Goal: Task Accomplishment & Management: Manage account settings

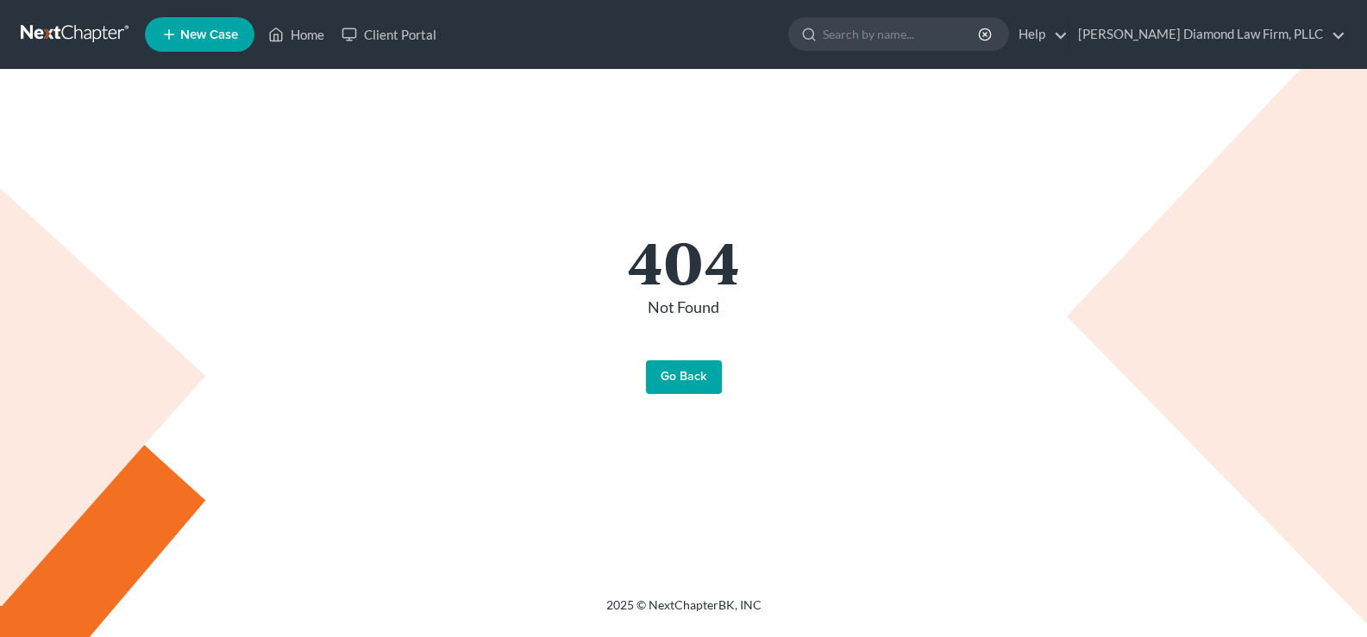
click at [686, 371] on link "Go Back" at bounding box center [684, 377] width 76 height 34
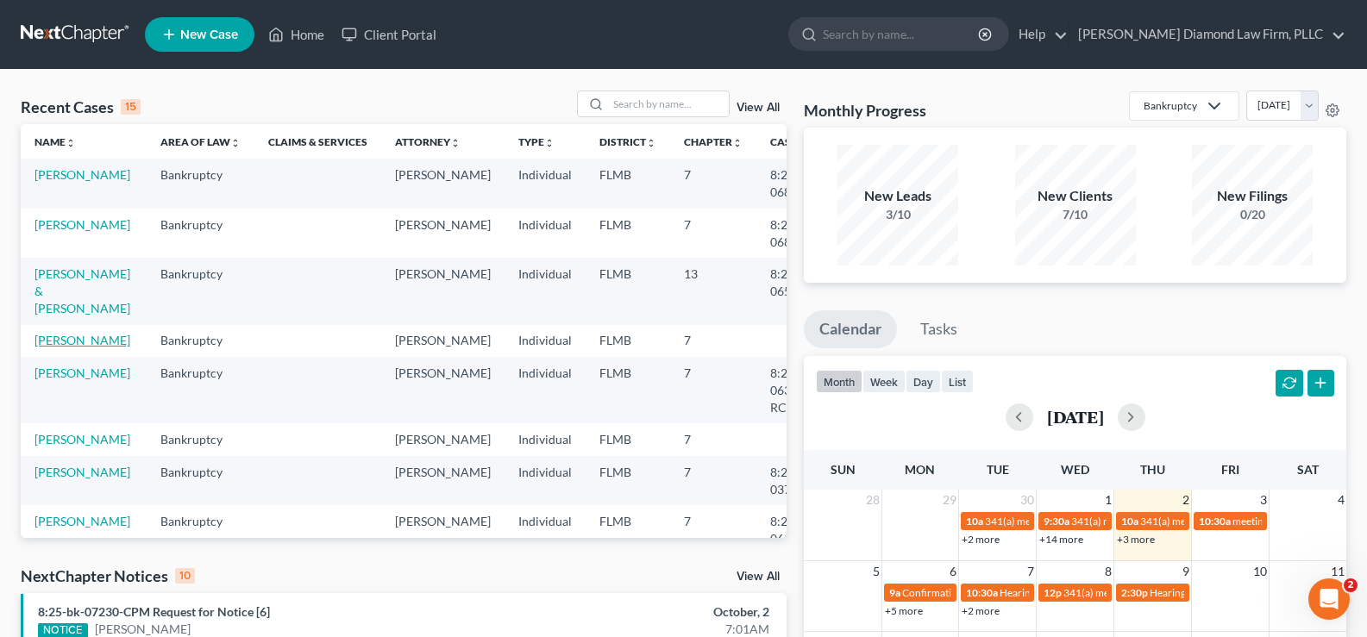
click at [57, 341] on link "[PERSON_NAME]" at bounding box center [82, 340] width 96 height 15
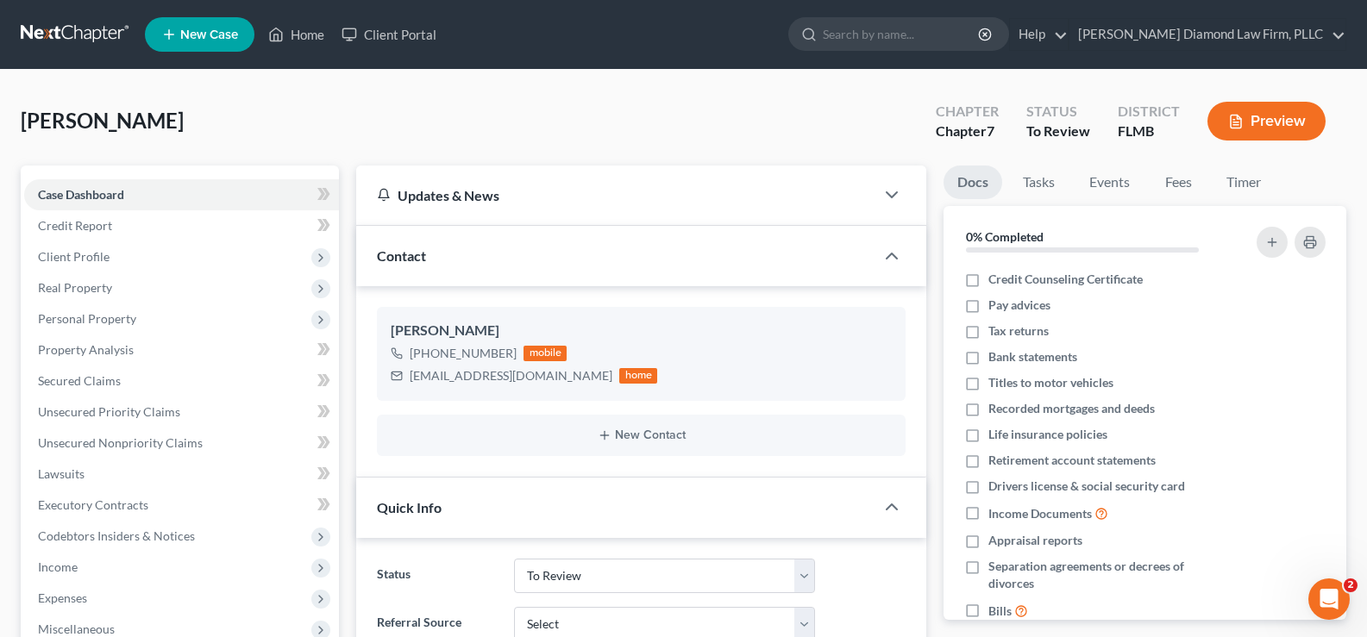
click at [144, 329] on span "Personal Property" at bounding box center [181, 319] width 315 height 31
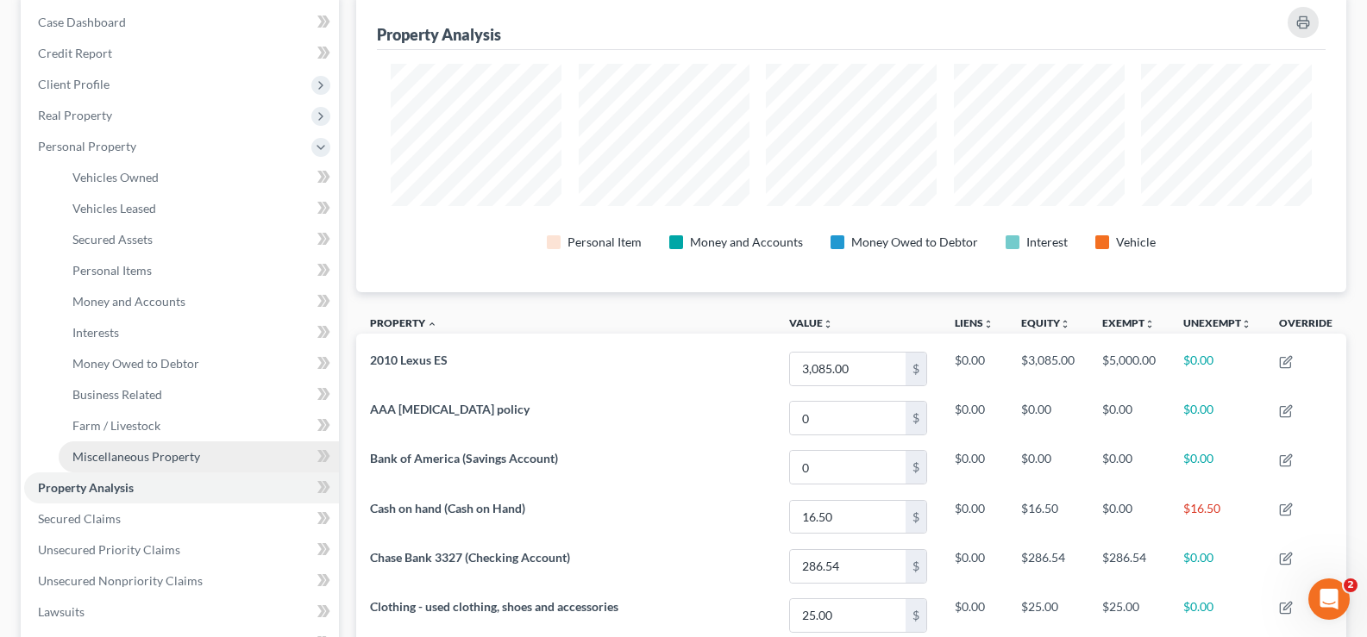
click at [156, 454] on span "Miscellaneous Property" at bounding box center [136, 456] width 128 height 15
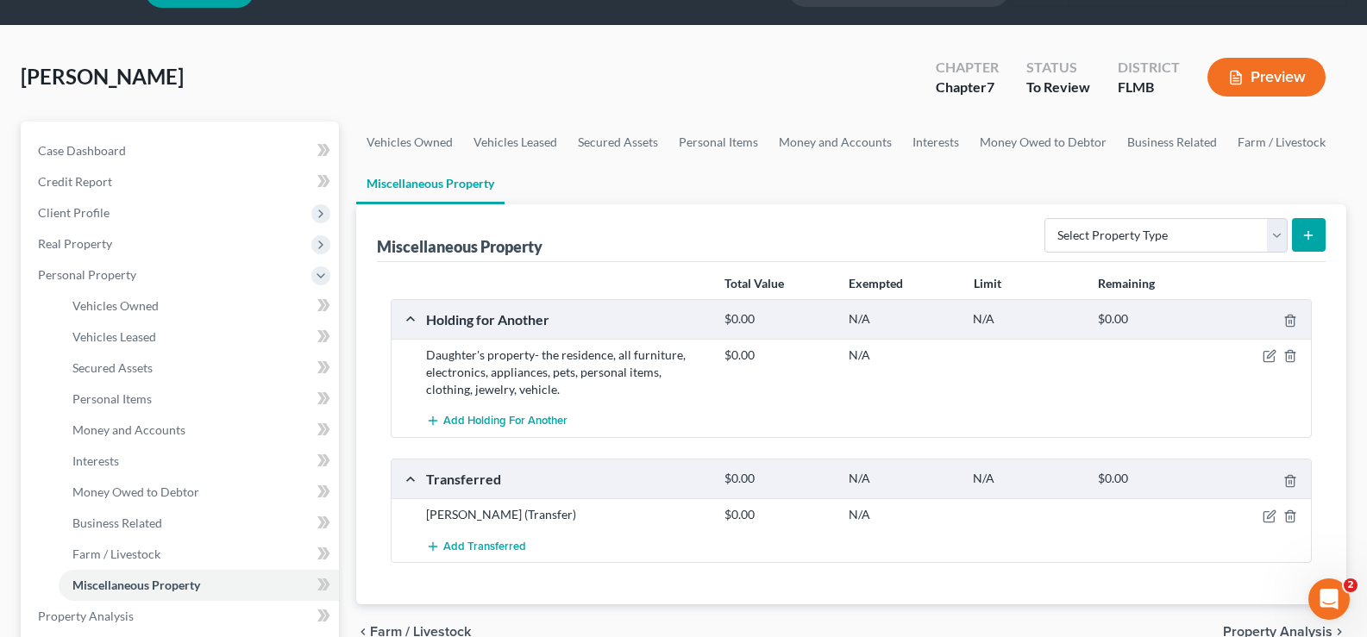
scroll to position [86, 0]
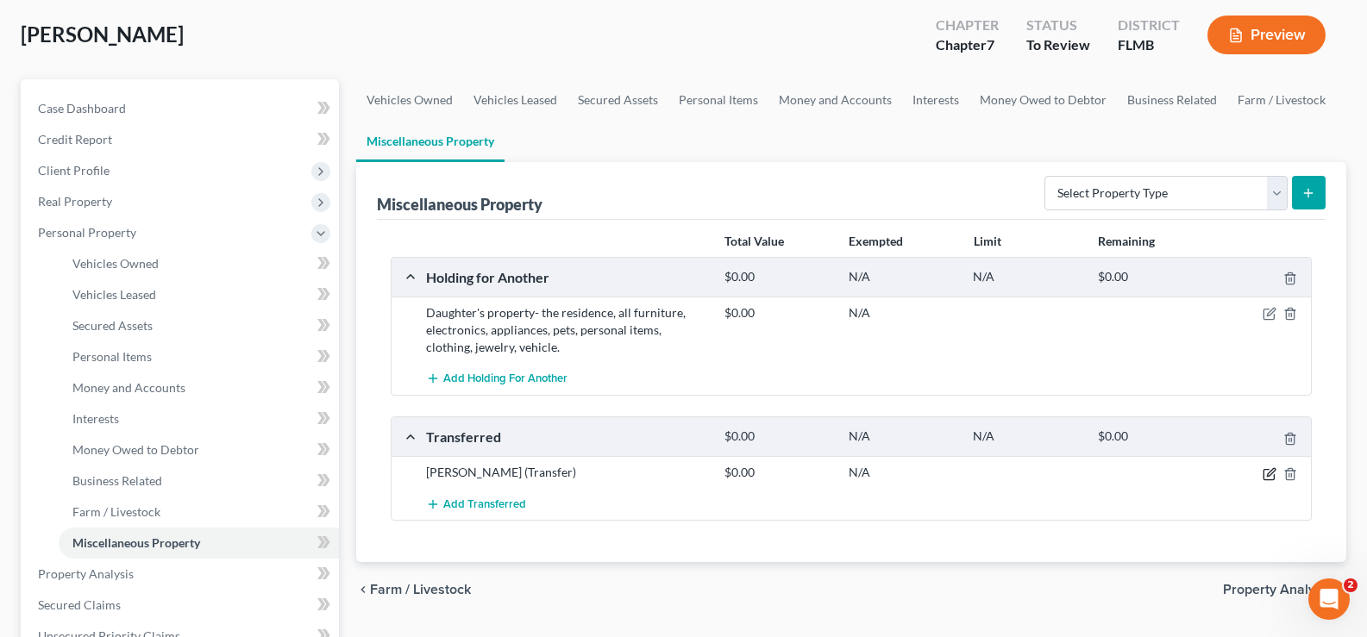
click at [1271, 471] on icon "button" at bounding box center [1271, 472] width 8 height 8
select select "Ordinary ([DATE])"
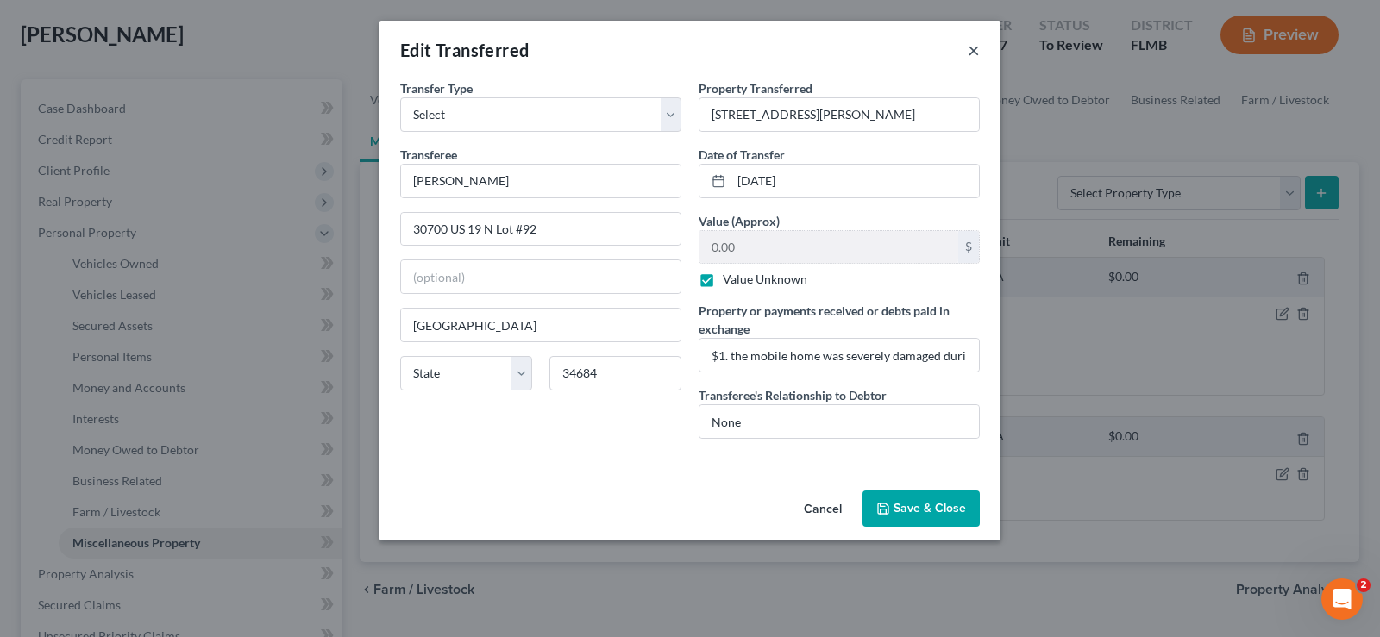
click at [977, 50] on button "×" at bounding box center [973, 50] width 12 height 21
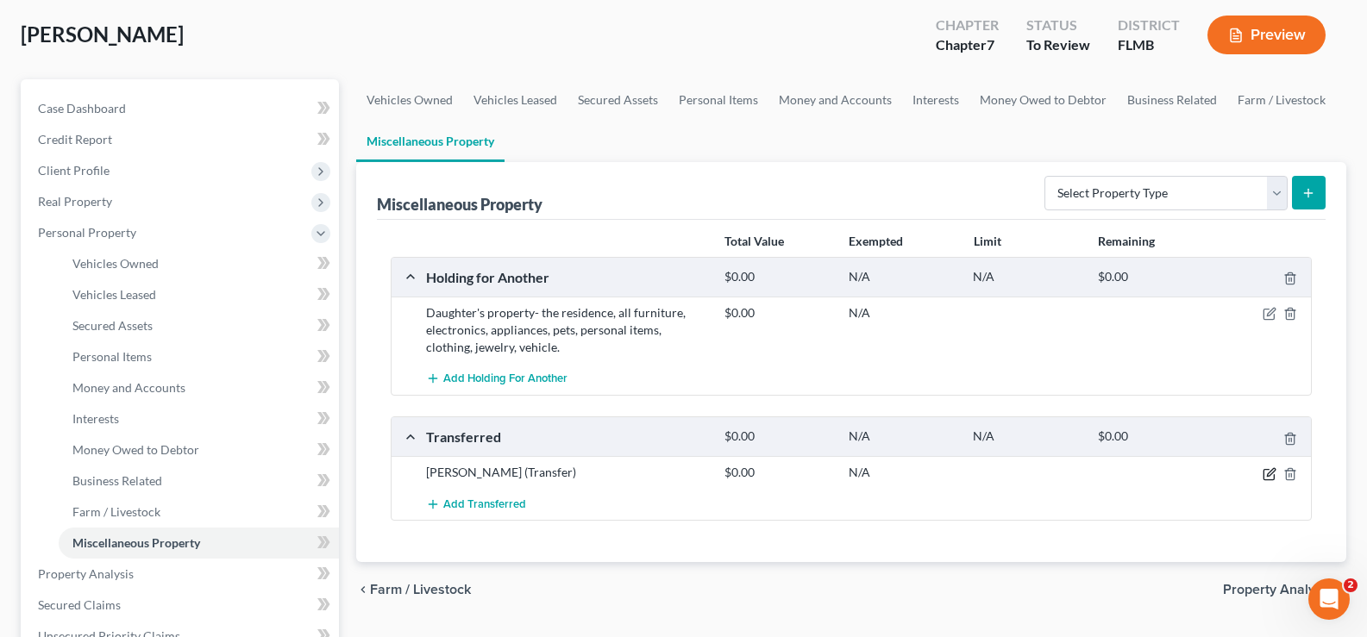
click at [1264, 472] on icon "button" at bounding box center [1269, 474] width 14 height 14
select select "Ordinary ([DATE])"
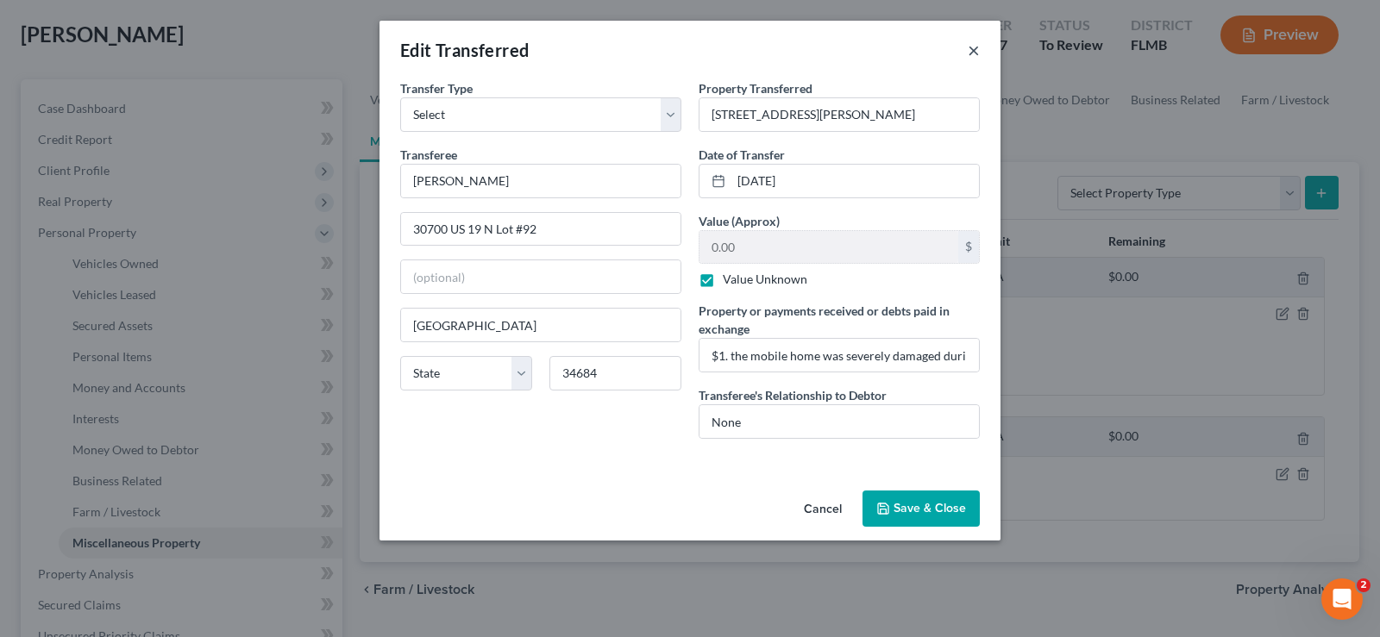
click at [977, 49] on button "×" at bounding box center [973, 50] width 12 height 21
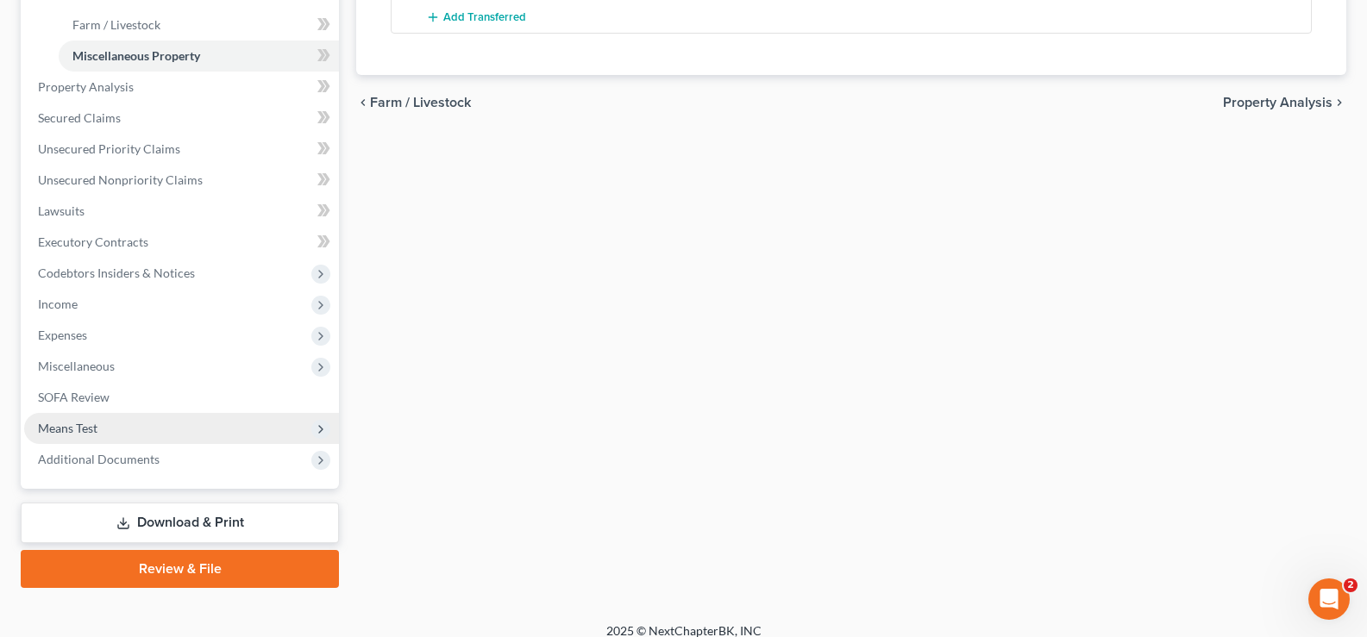
scroll to position [590, 0]
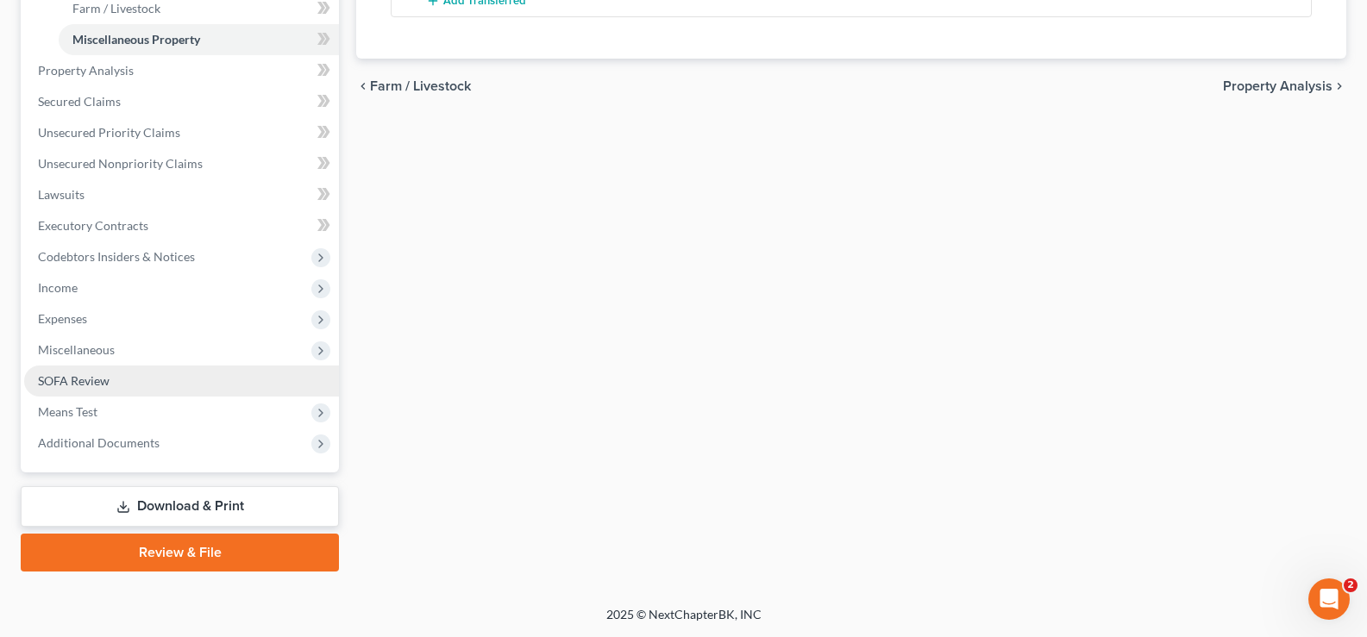
click at [119, 382] on link "SOFA Review" at bounding box center [181, 381] width 315 height 31
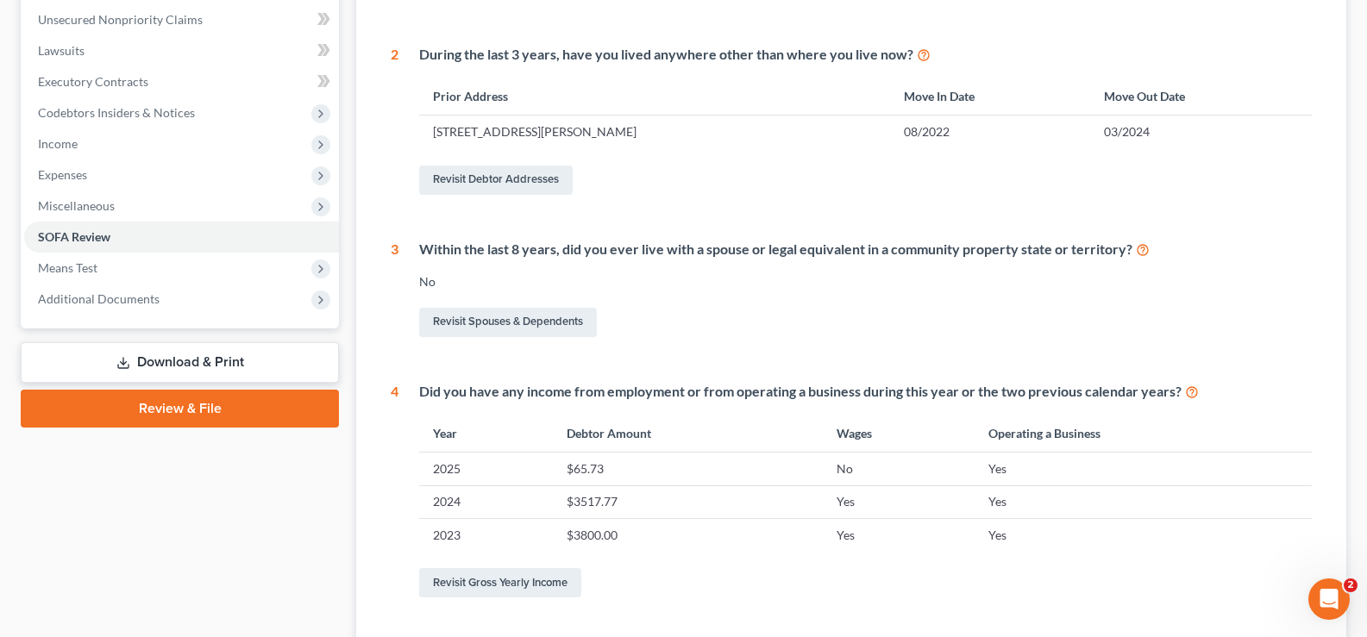
scroll to position [431, 0]
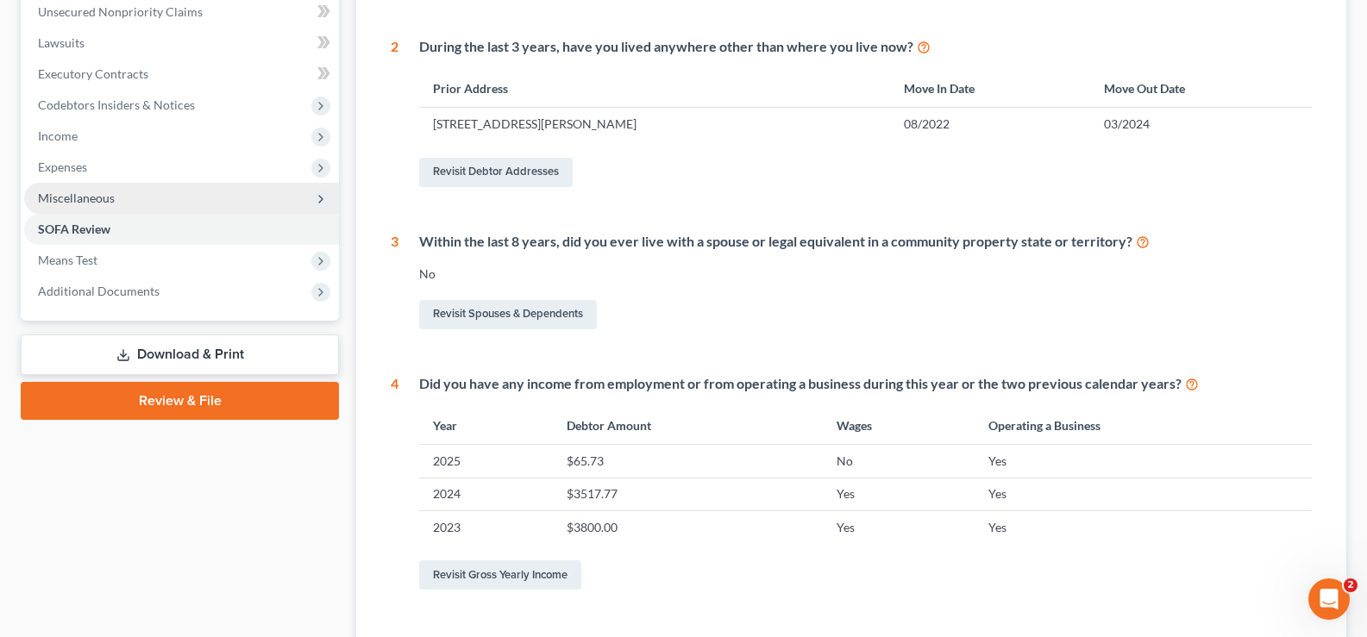
click at [92, 200] on span "Miscellaneous" at bounding box center [76, 198] width 77 height 15
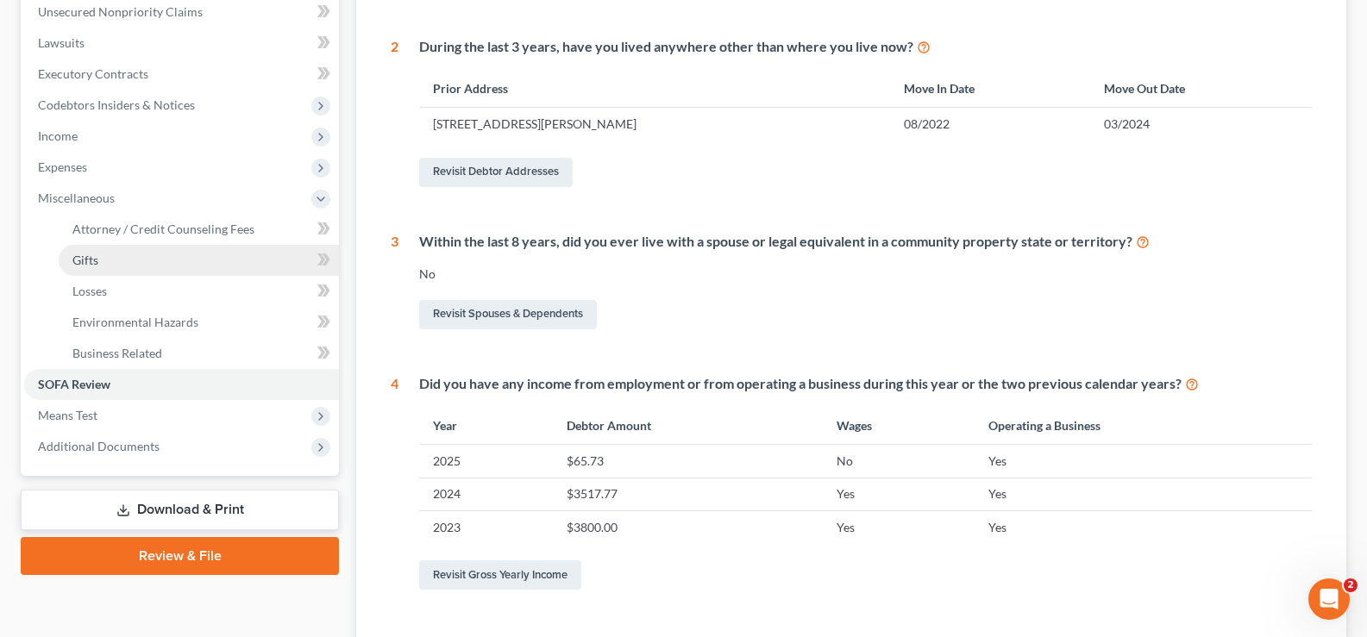
click at [110, 261] on link "Gifts" at bounding box center [199, 260] width 280 height 31
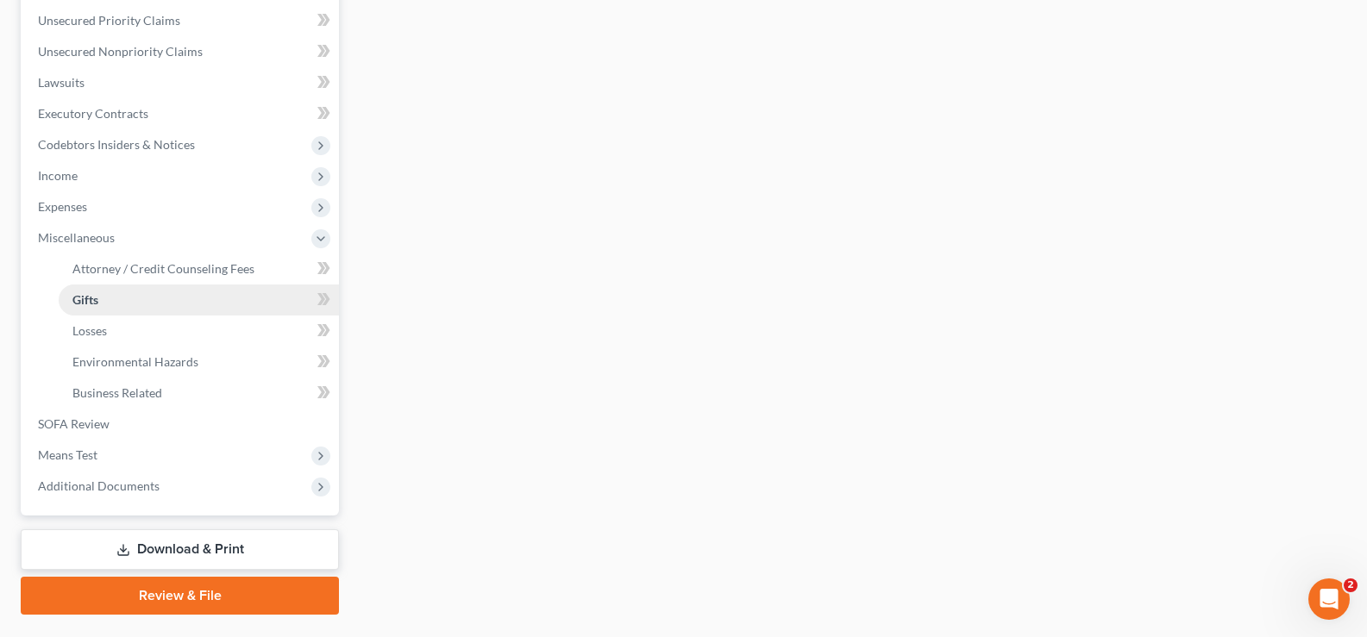
scroll to position [435, 0]
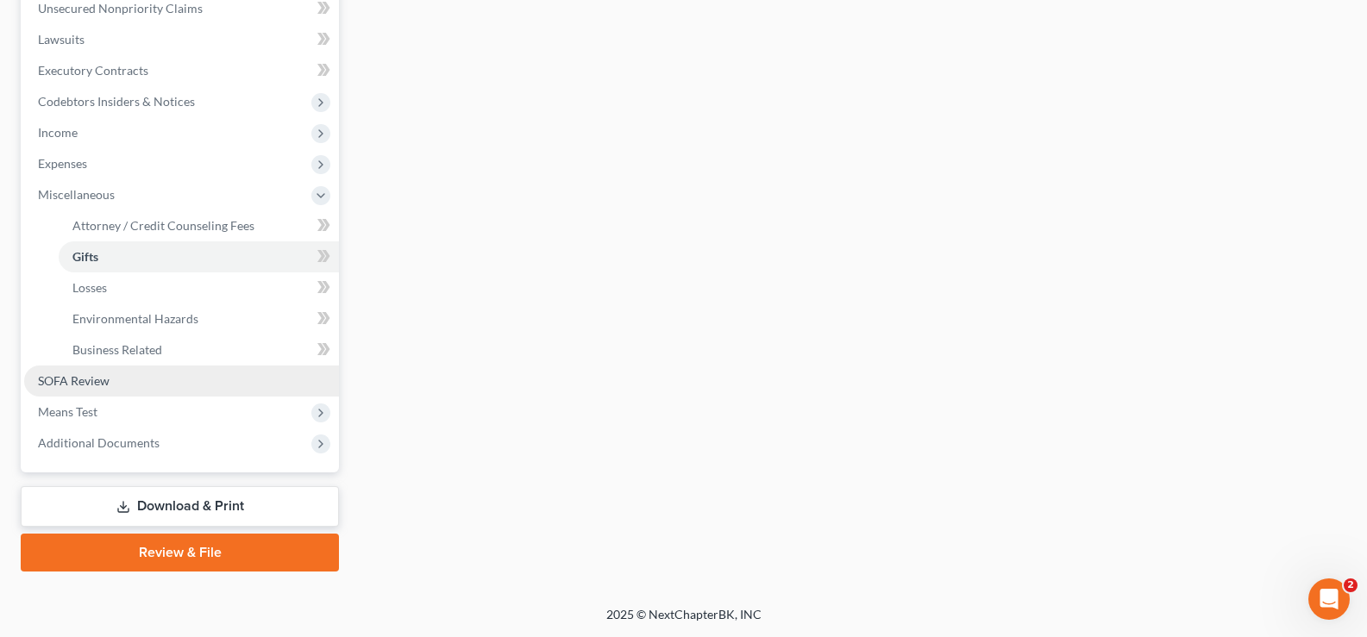
click at [145, 379] on link "SOFA Review" at bounding box center [181, 381] width 315 height 31
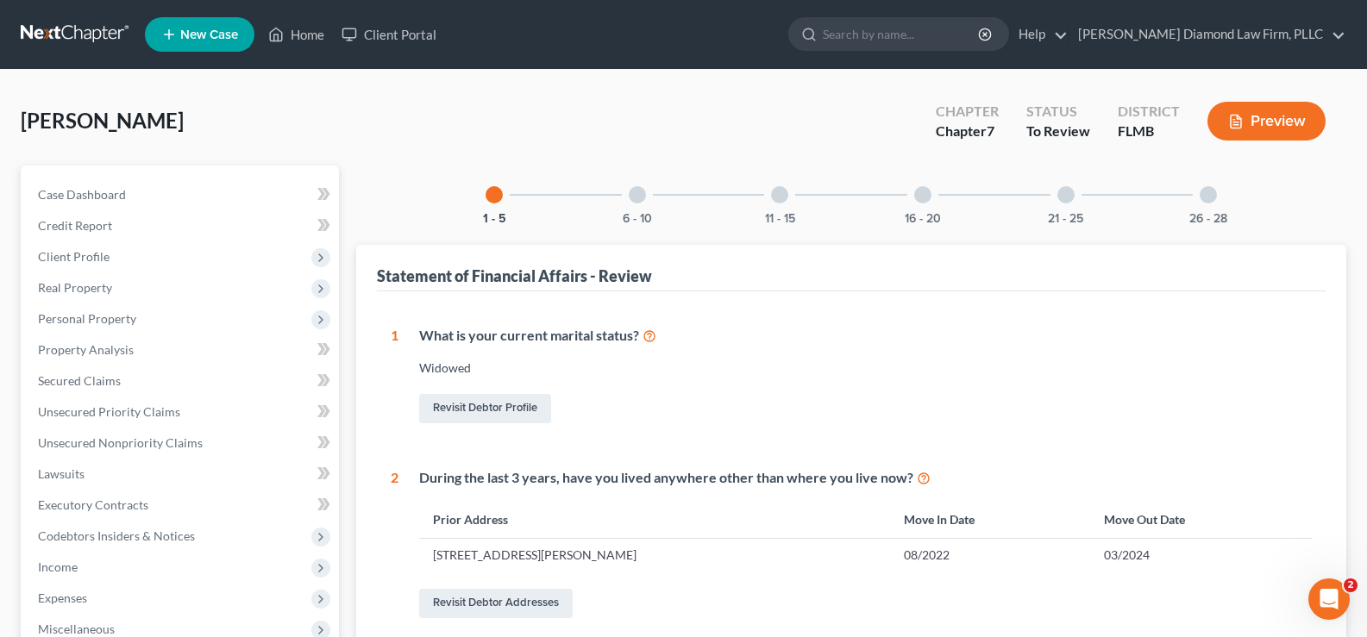
click at [635, 197] on div at bounding box center [637, 194] width 17 height 17
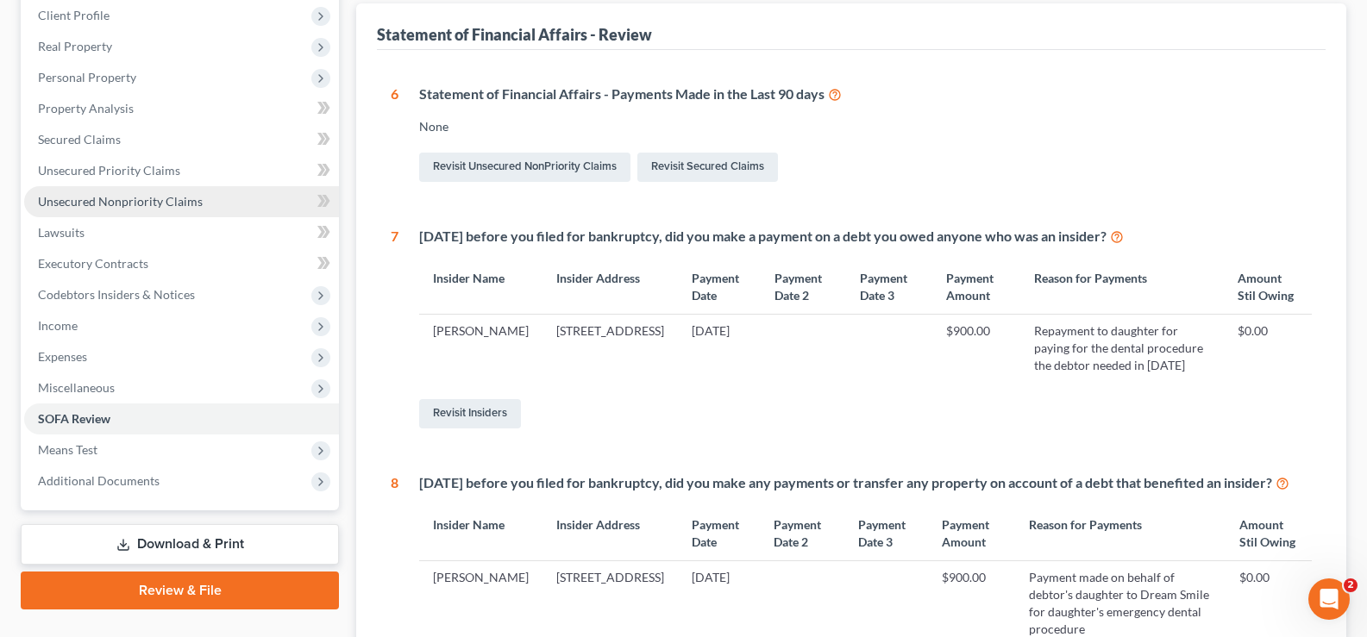
scroll to position [172, 0]
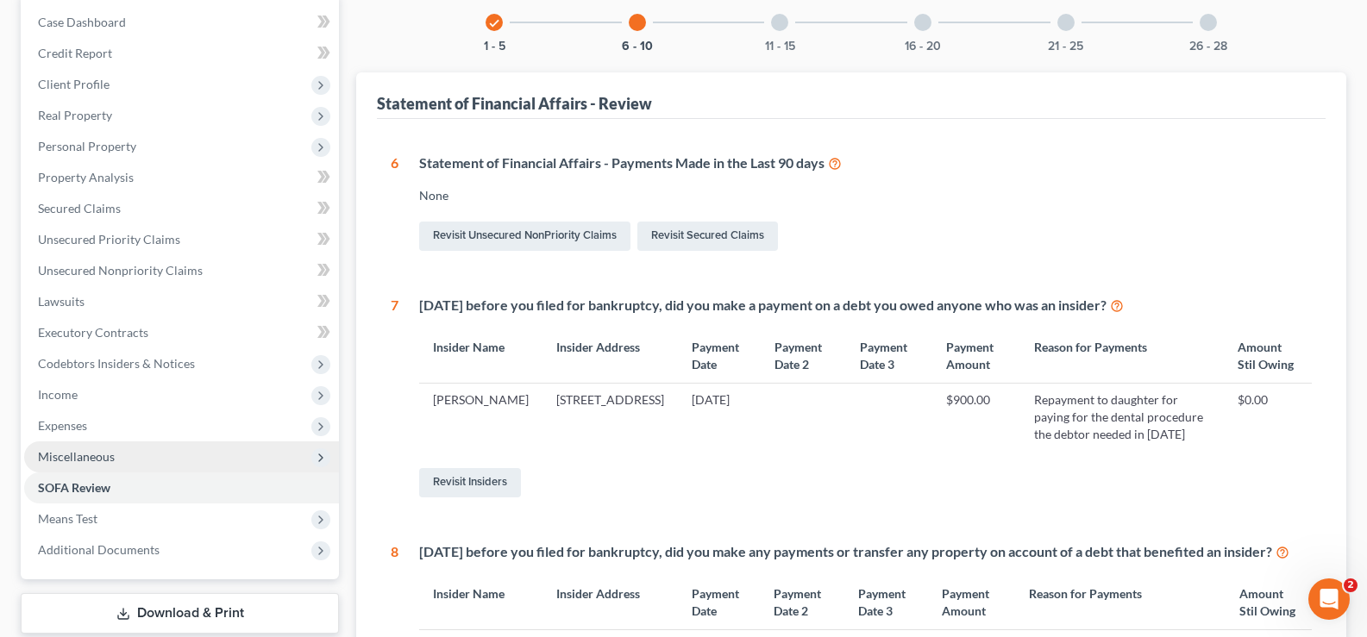
click at [110, 460] on span "Miscellaneous" at bounding box center [76, 456] width 77 height 15
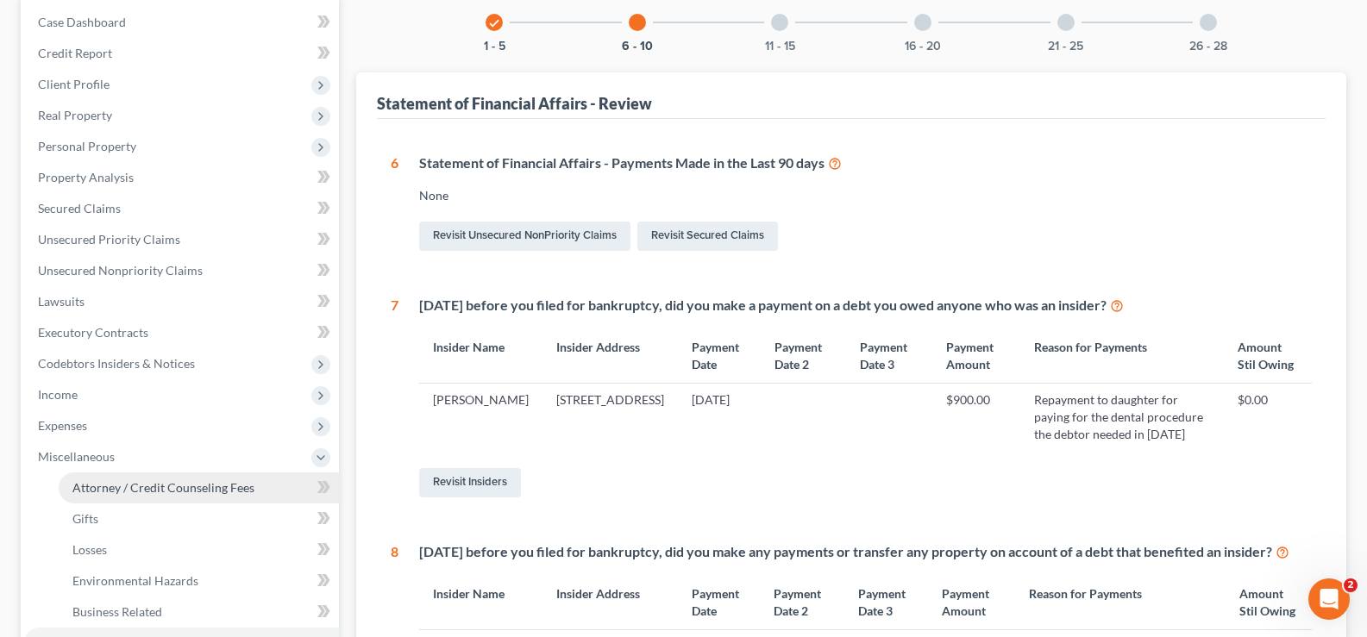
scroll to position [259, 0]
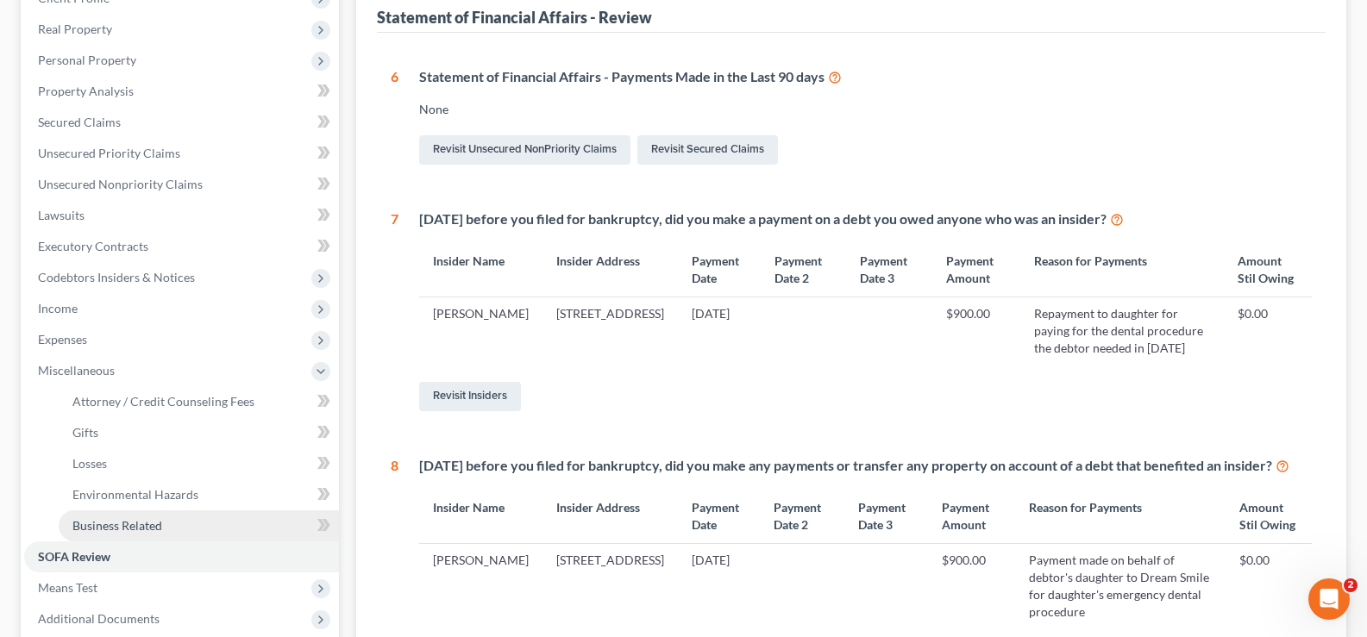
click at [150, 525] on span "Business Related" at bounding box center [117, 525] width 90 height 15
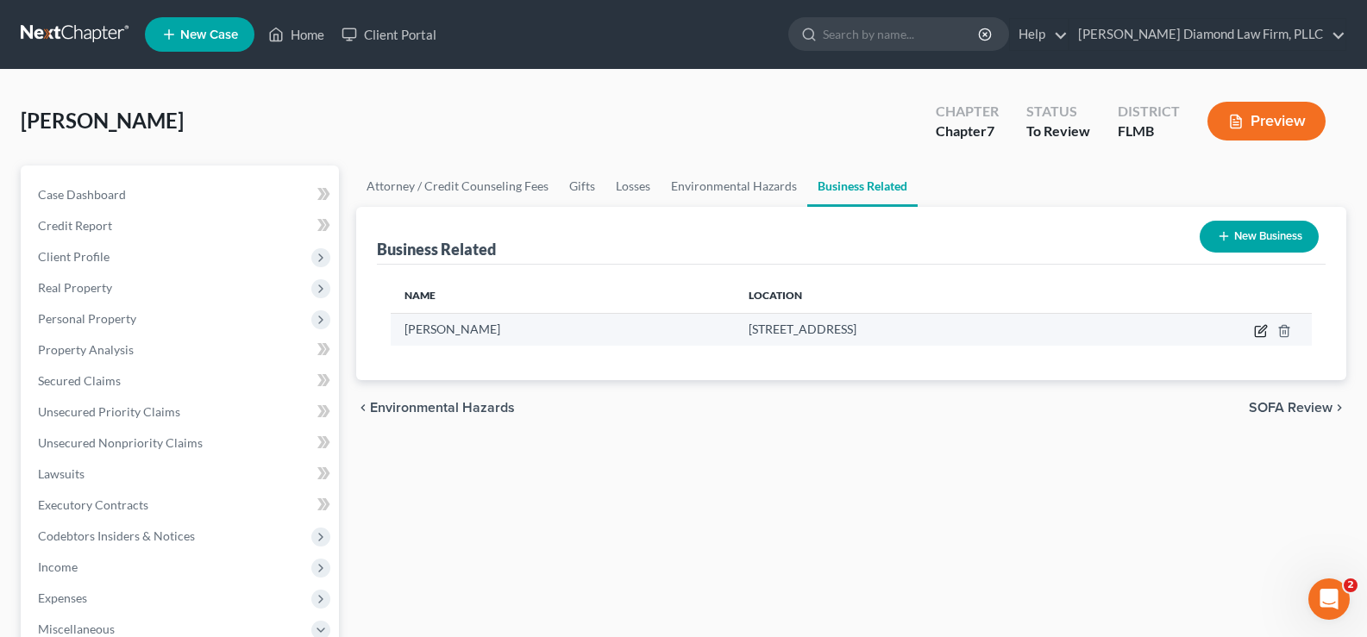
click at [1261, 334] on icon "button" at bounding box center [1261, 331] width 14 height 14
select select "sole_proprietor"
select select "9"
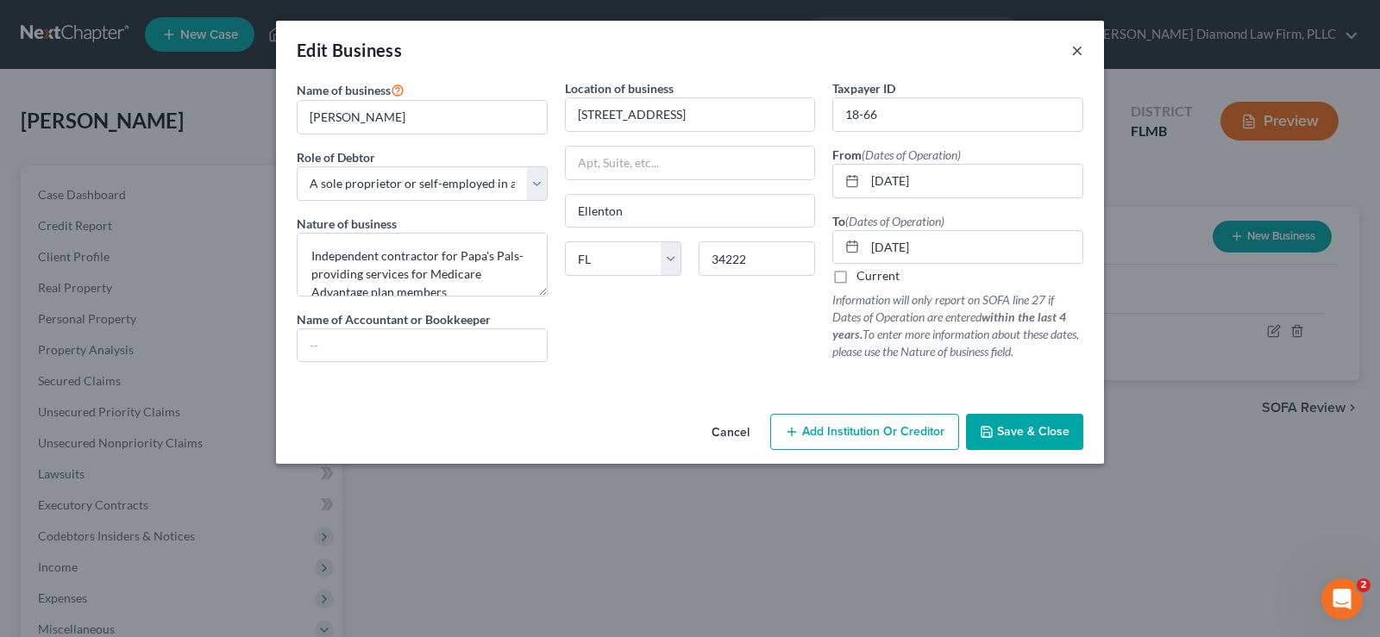
click at [1079, 51] on button "×" at bounding box center [1077, 50] width 12 height 21
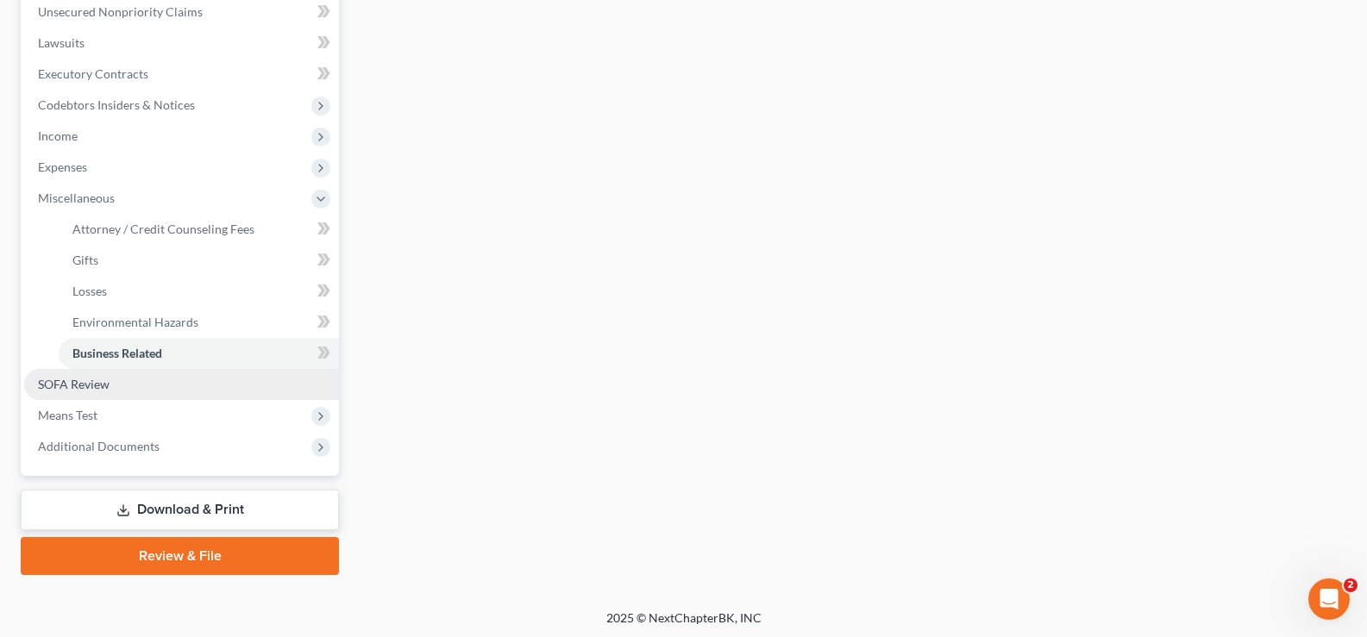
click at [97, 387] on span "SOFA Review" at bounding box center [74, 384] width 72 height 15
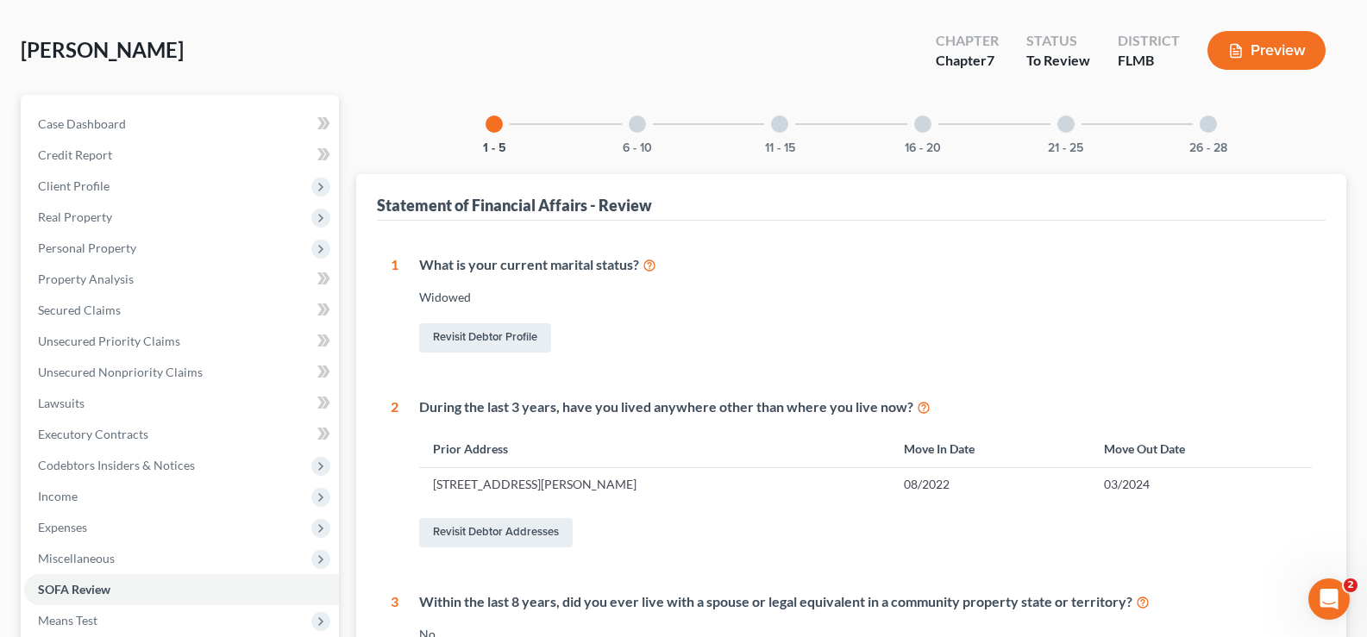
scroll to position [172, 0]
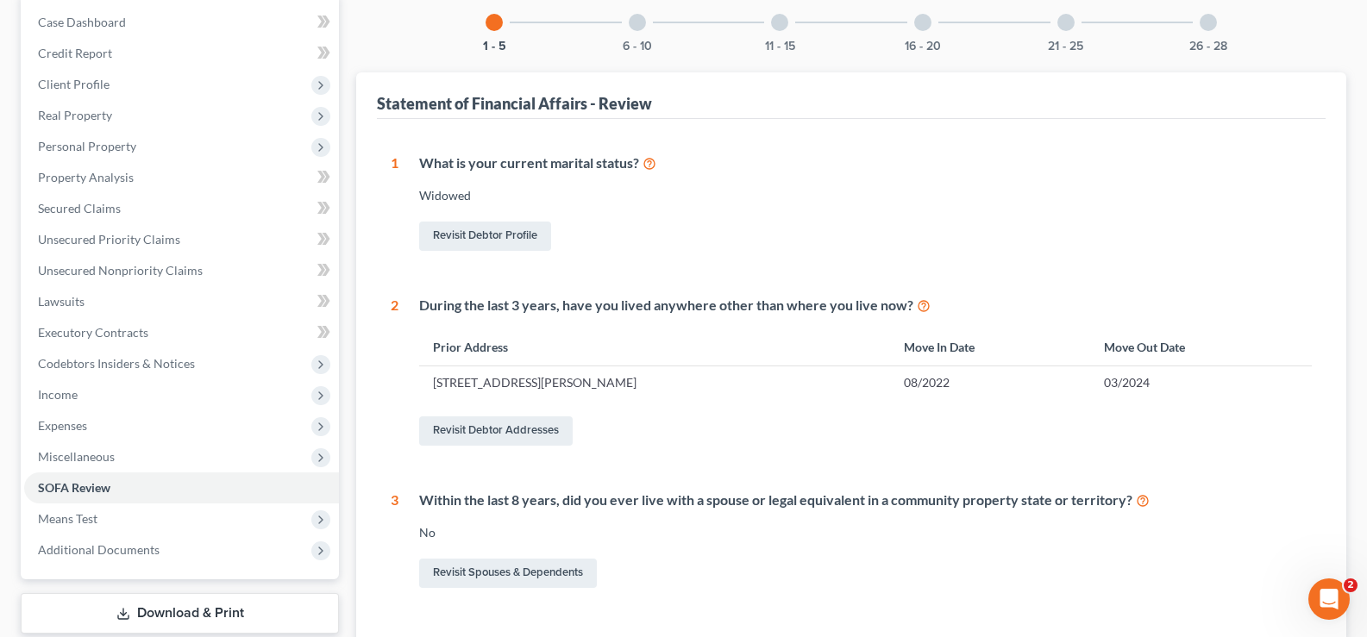
click at [640, 23] on div at bounding box center [637, 22] width 17 height 17
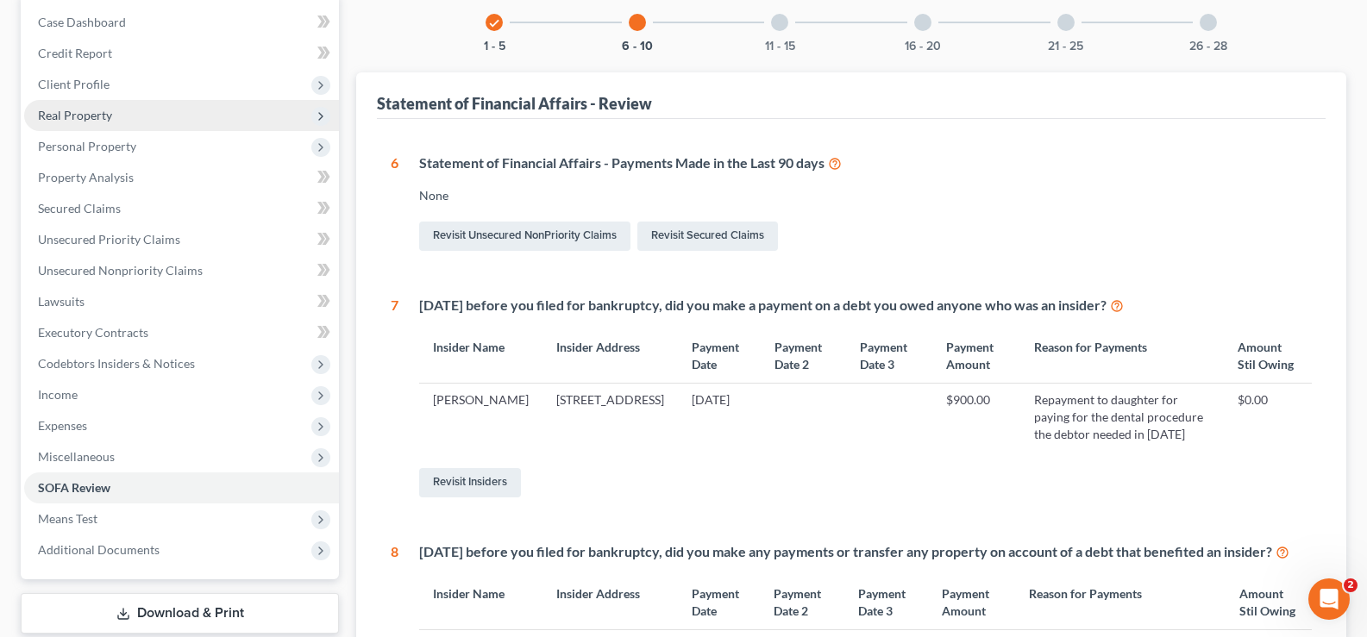
click at [154, 117] on span "Real Property" at bounding box center [181, 115] width 315 height 31
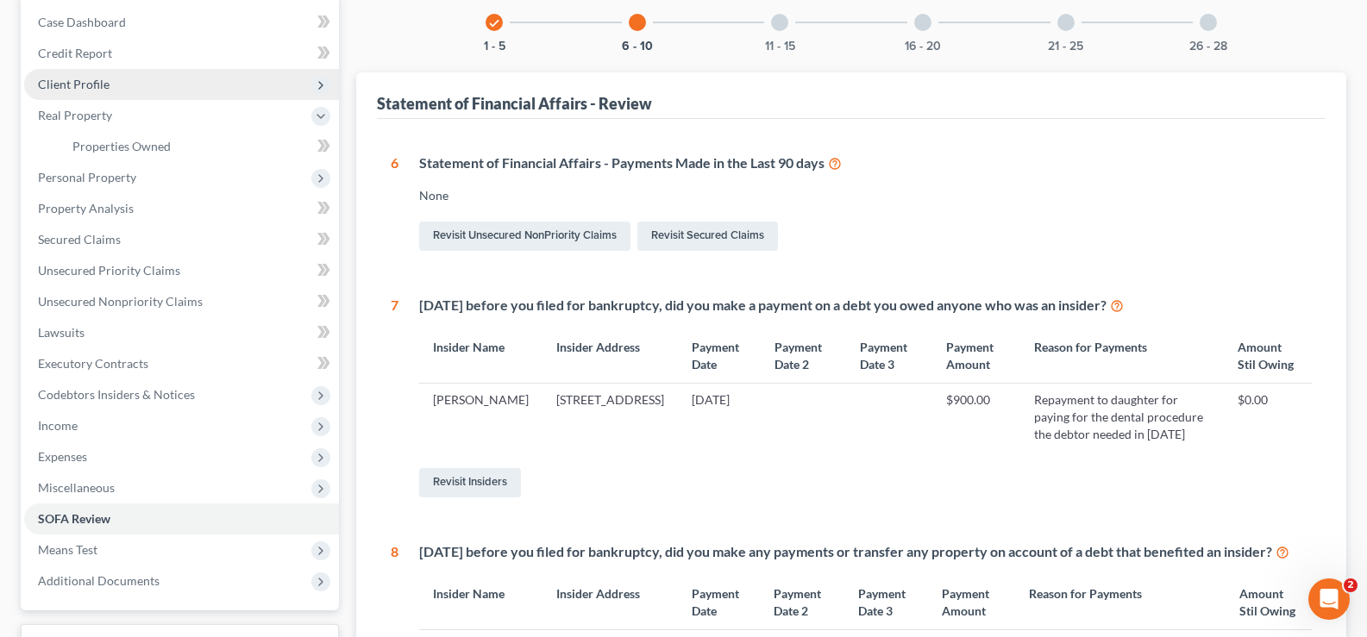
click at [152, 87] on span "Client Profile" at bounding box center [181, 84] width 315 height 31
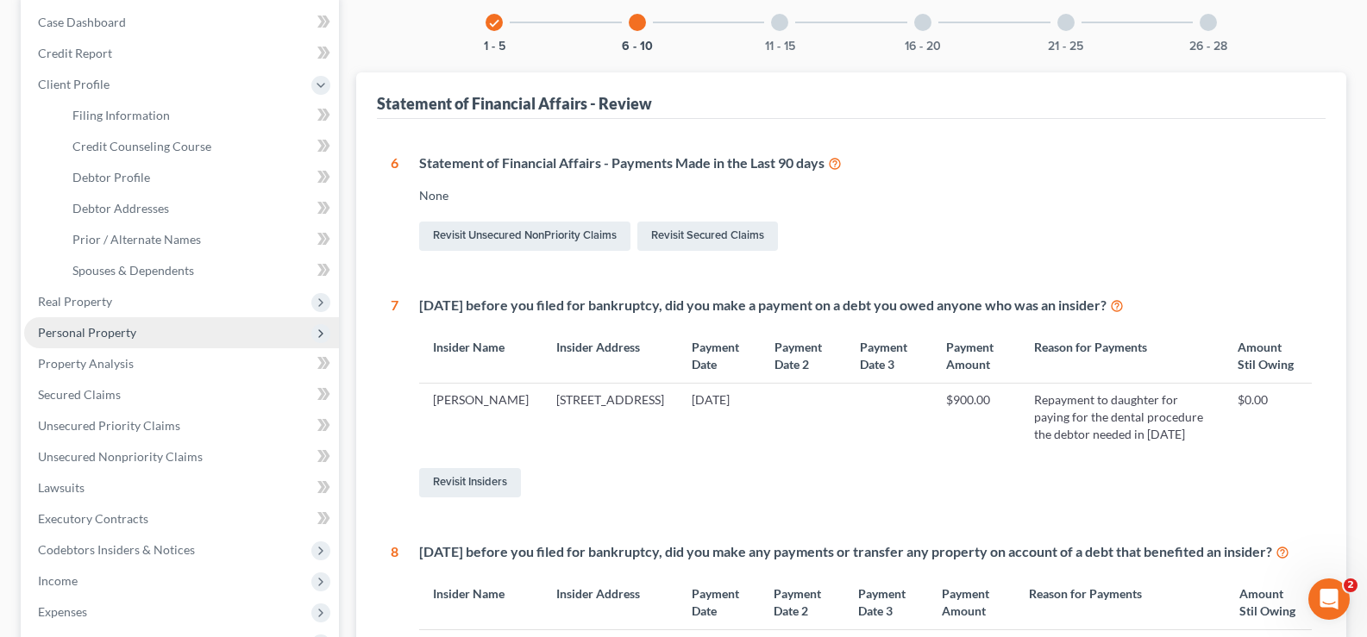
click at [155, 330] on span "Personal Property" at bounding box center [181, 332] width 315 height 31
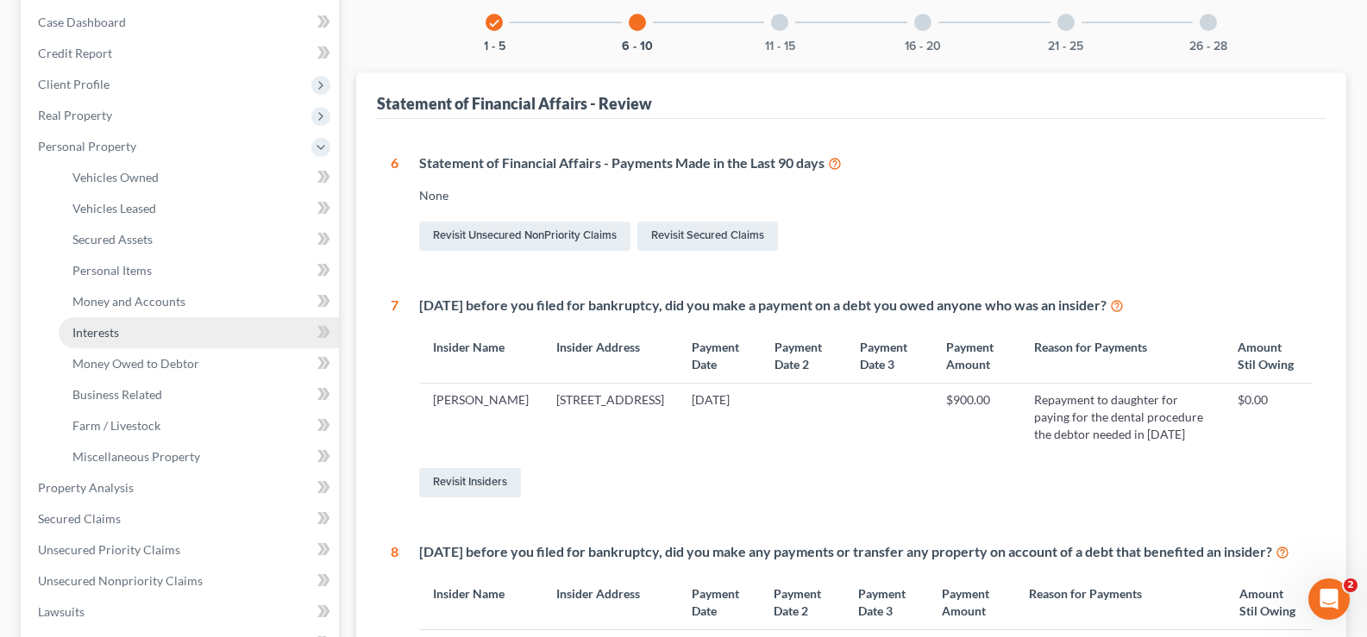
click at [150, 332] on link "Interests" at bounding box center [199, 332] width 280 height 31
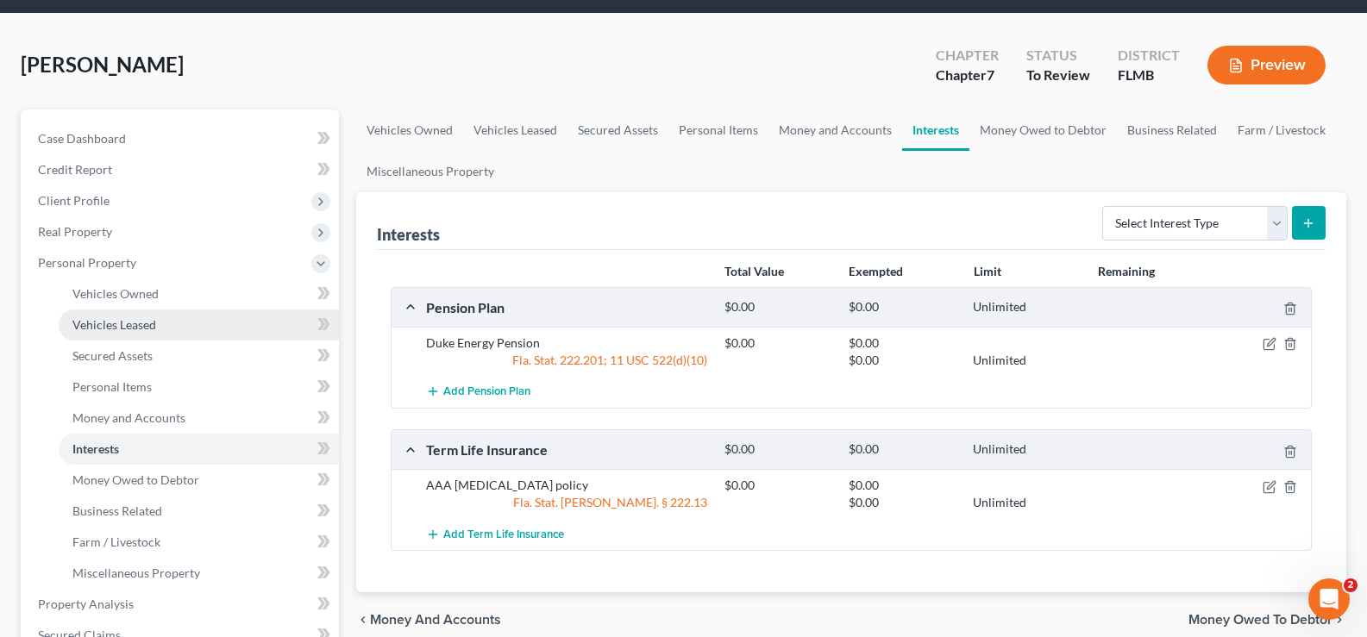
scroll to position [86, 0]
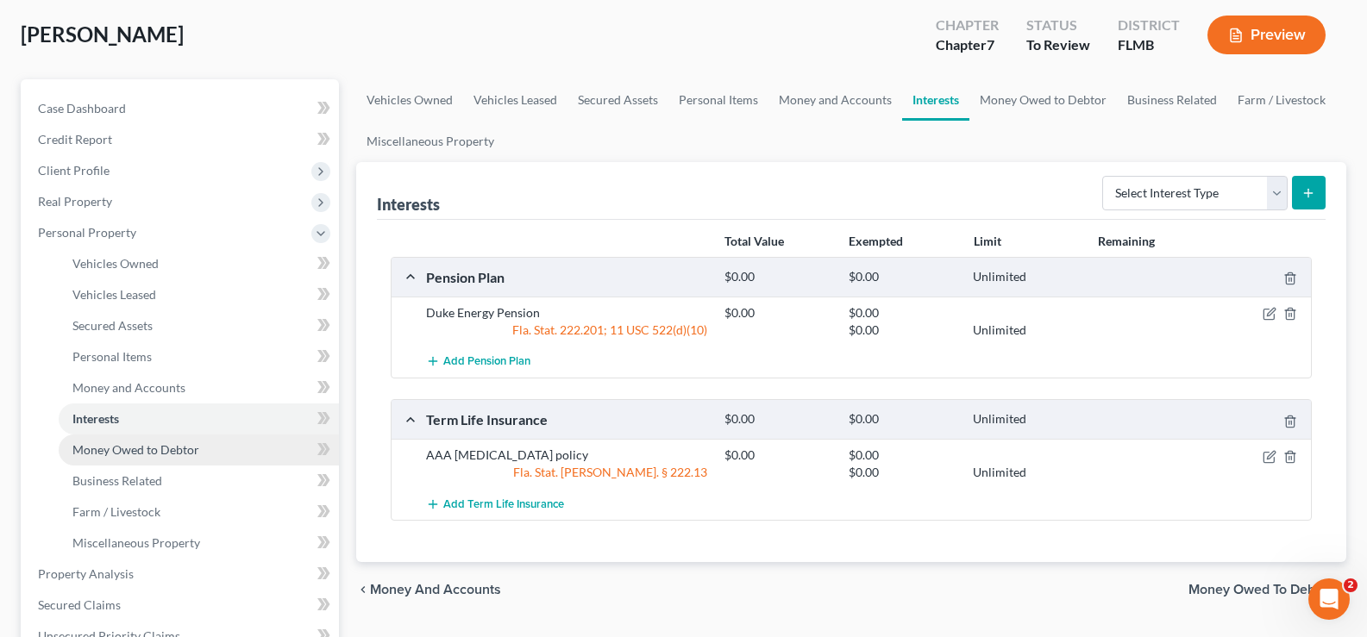
click at [185, 456] on span "Money Owed to Debtor" at bounding box center [135, 449] width 127 height 15
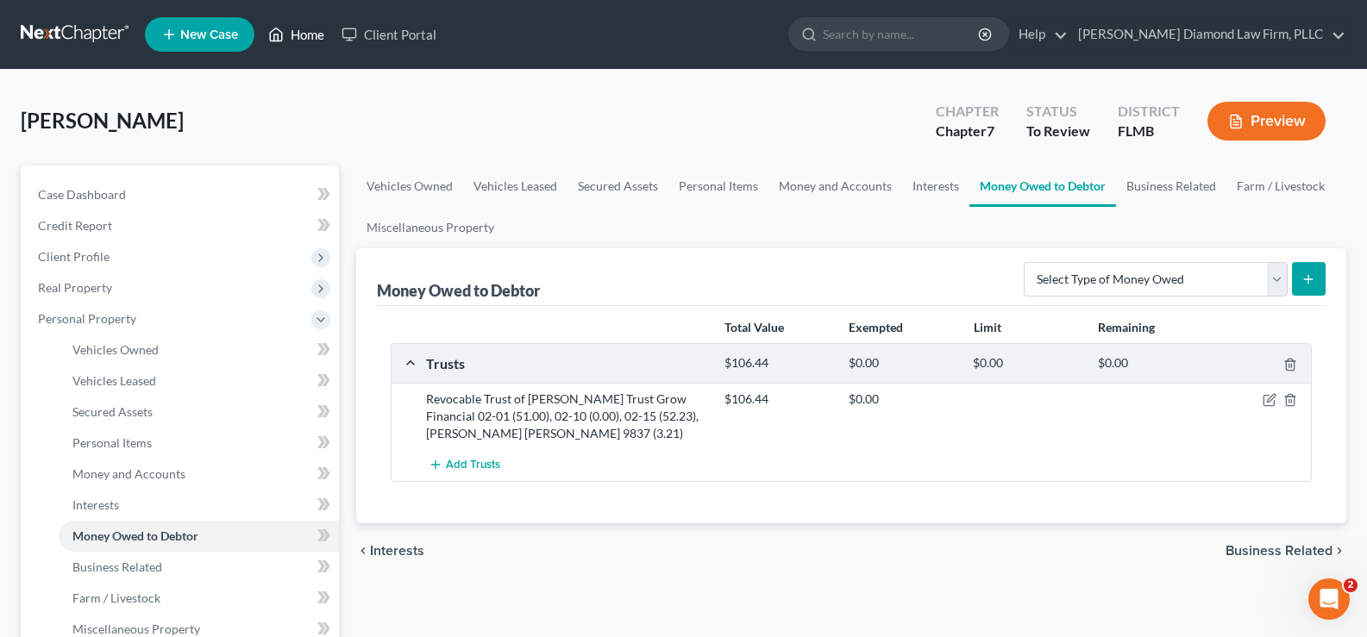
click at [316, 30] on link "Home" at bounding box center [296, 34] width 73 height 31
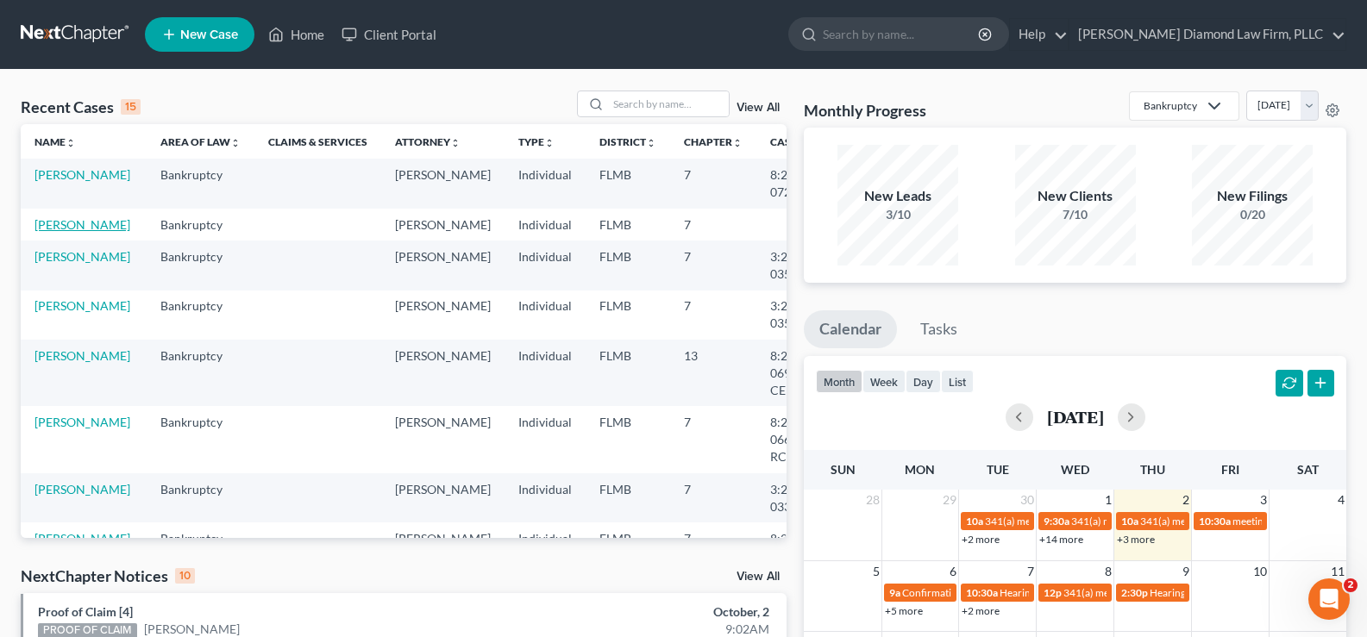
click at [47, 227] on link "[PERSON_NAME]" at bounding box center [82, 224] width 96 height 15
select select "19"
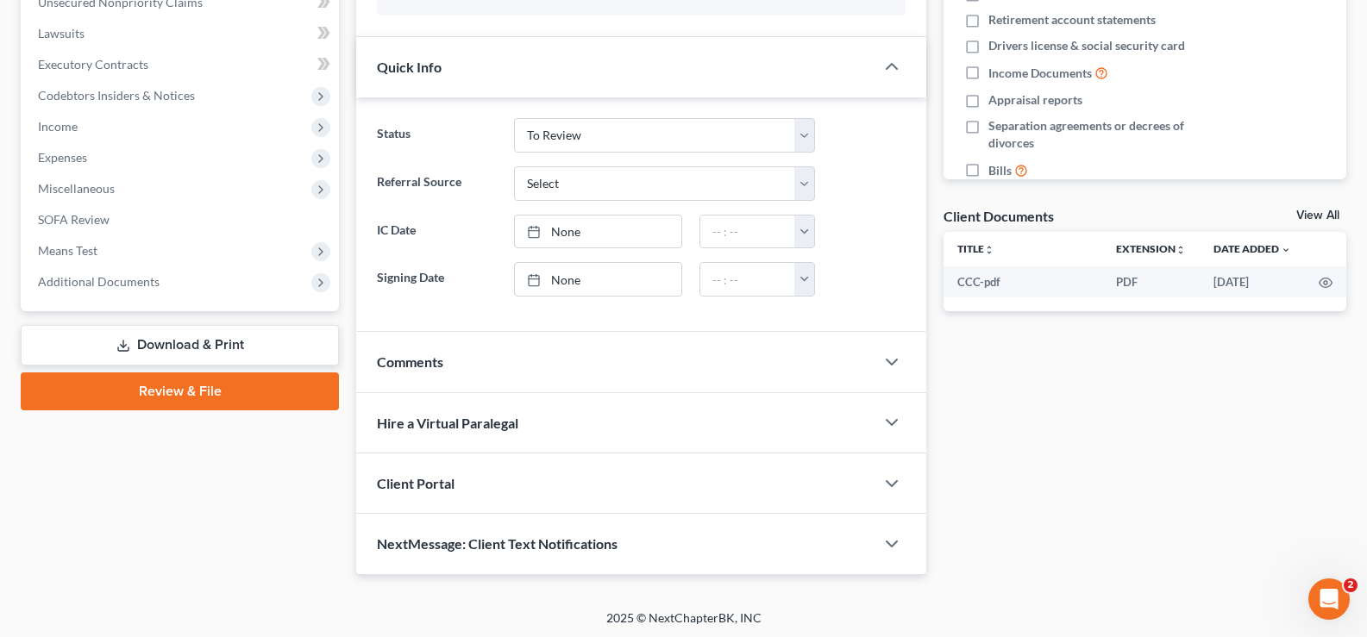
scroll to position [444, 0]
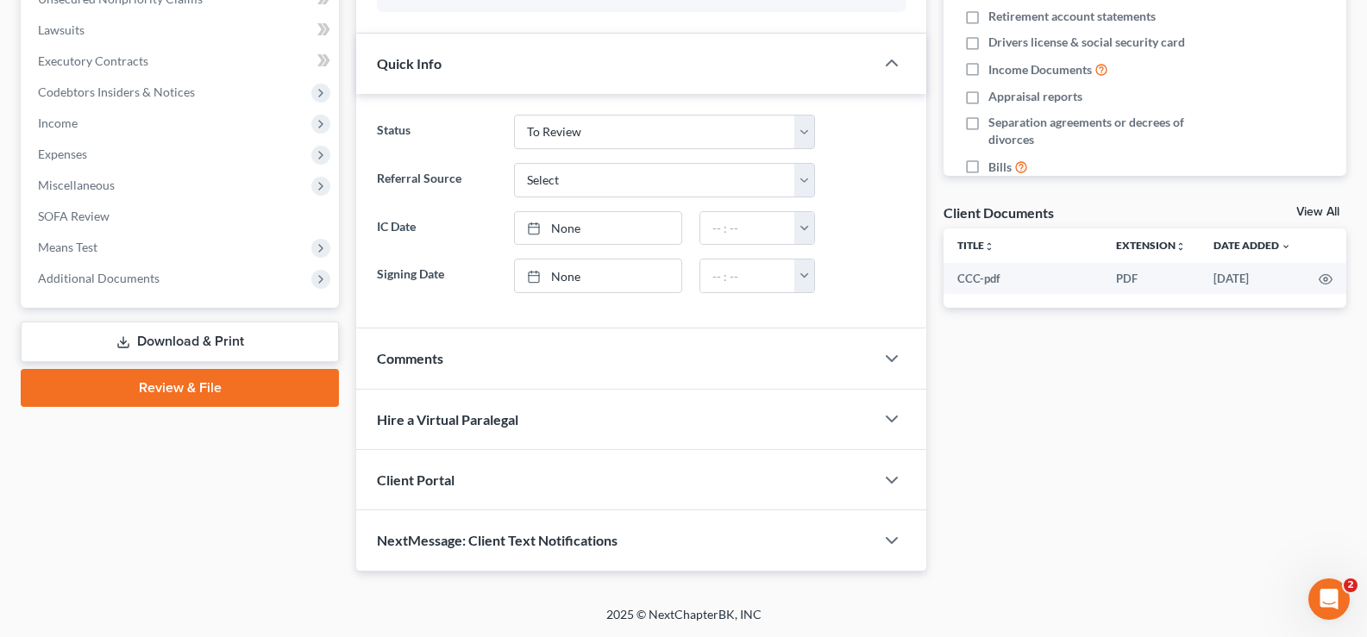
click at [247, 339] on link "Download & Print" at bounding box center [180, 342] width 318 height 41
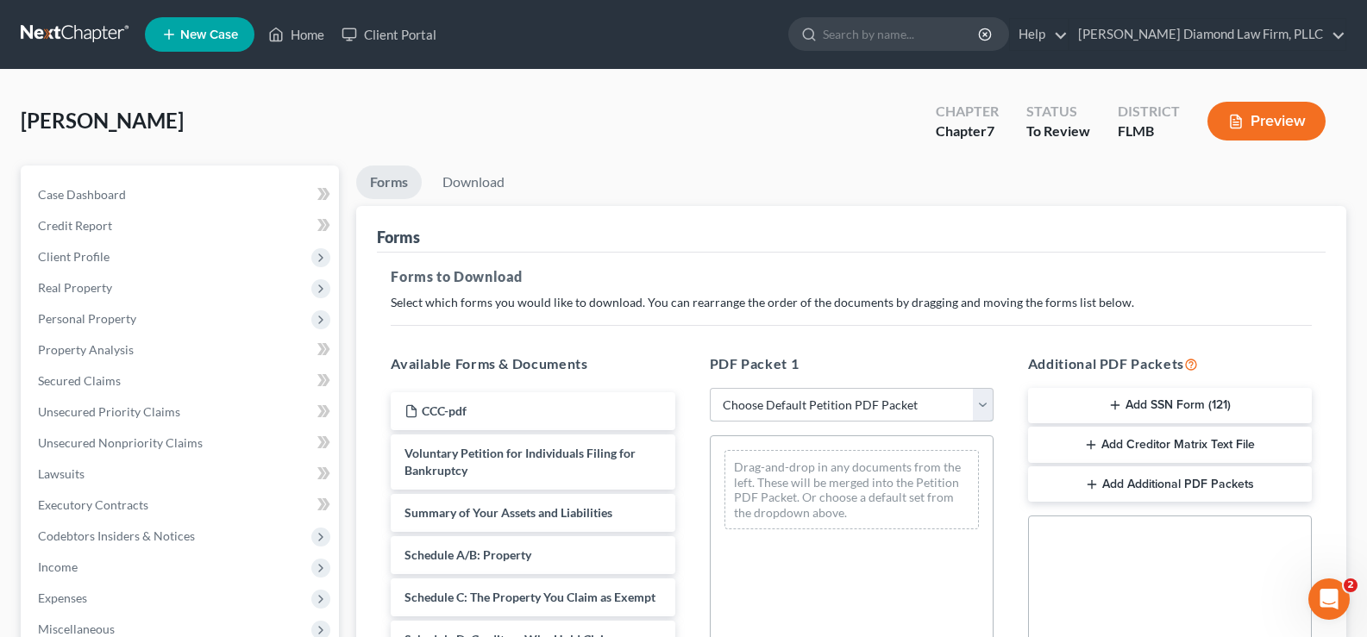
click at [888, 400] on select "Choose Default Petition PDF Packet Complete Bankruptcy Petition (all forms and …" at bounding box center [852, 405] width 284 height 34
select select "0"
click at [710, 388] on select "Choose Default Petition PDF Packet Complete Bankruptcy Petition (all forms and …" at bounding box center [852, 405] width 284 height 34
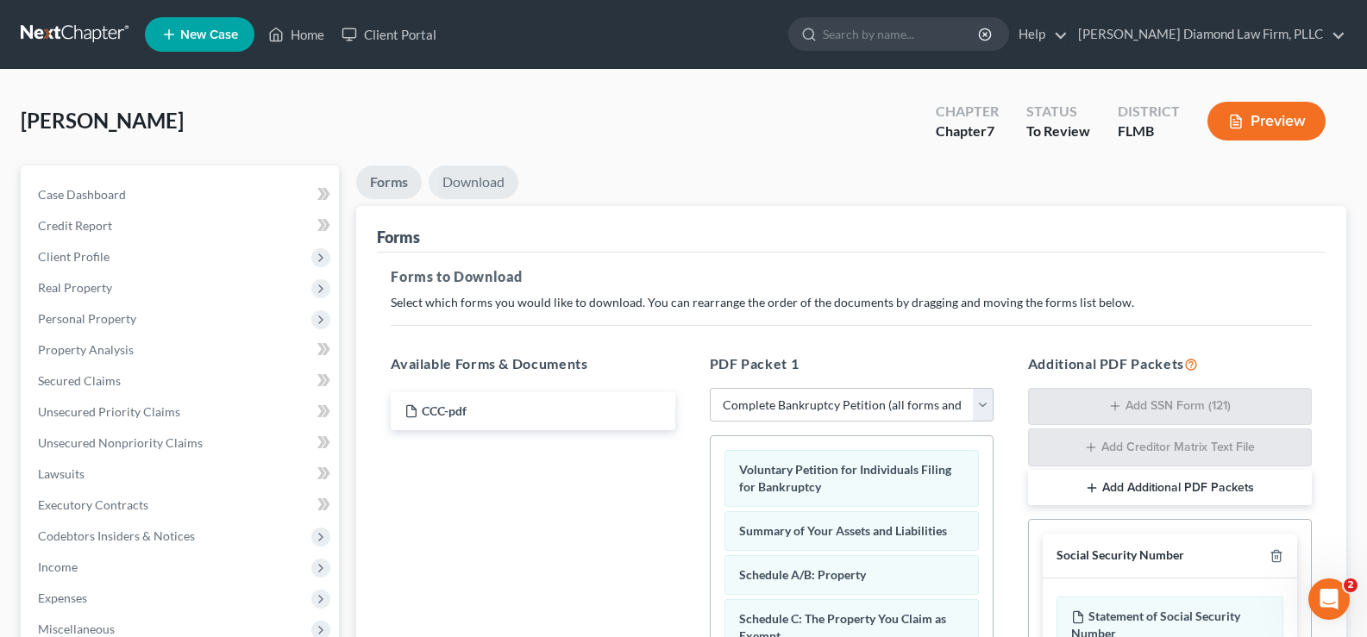
click at [462, 184] on link "Download" at bounding box center [474, 183] width 90 height 34
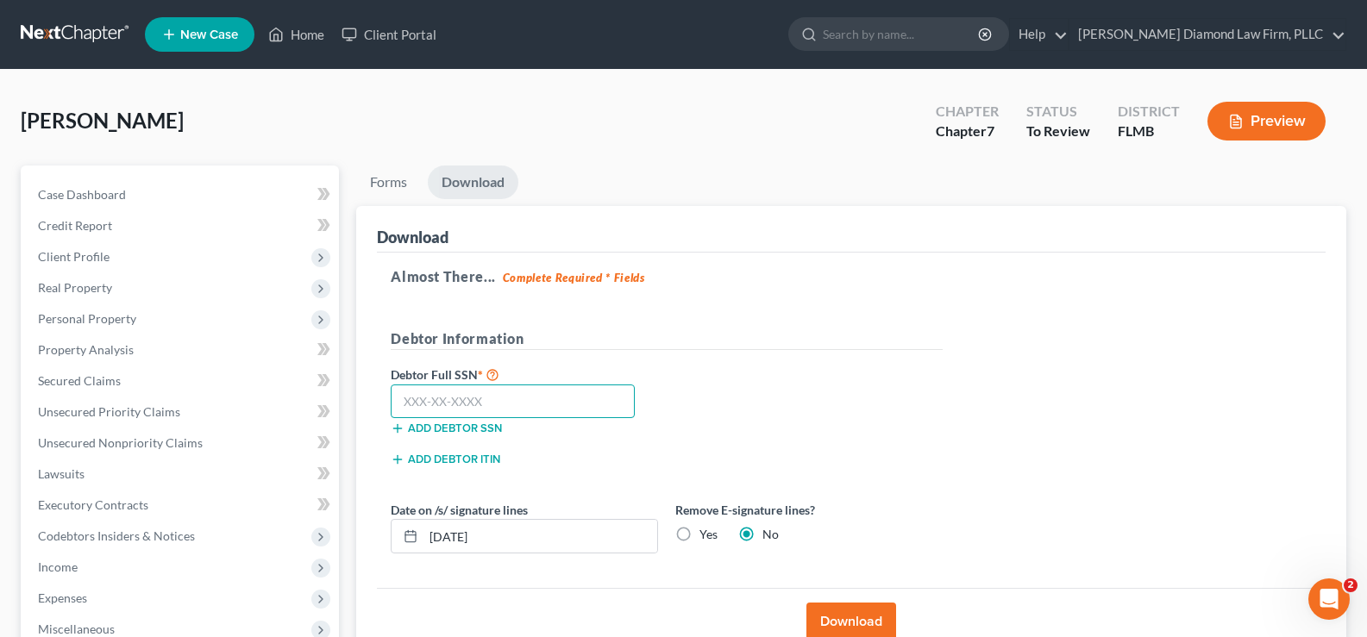
click at [550, 396] on input "text" at bounding box center [513, 402] width 244 height 34
click at [500, 404] on input "text" at bounding box center [513, 402] width 244 height 34
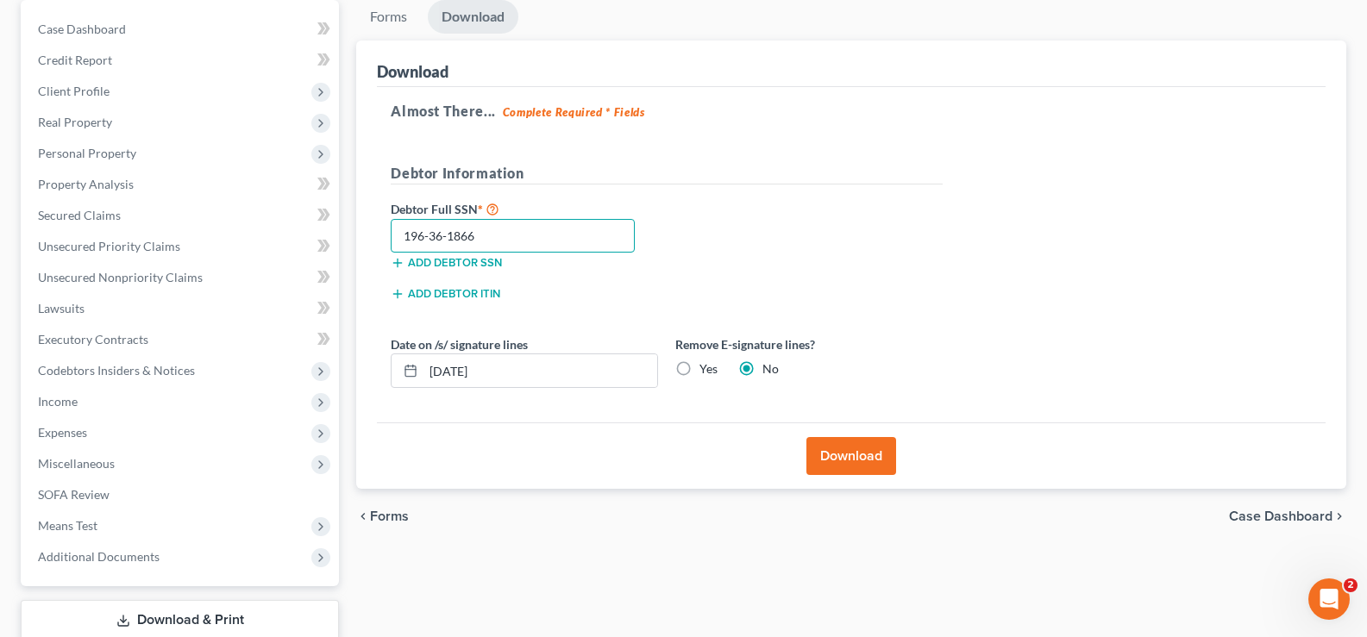
scroll to position [172, 0]
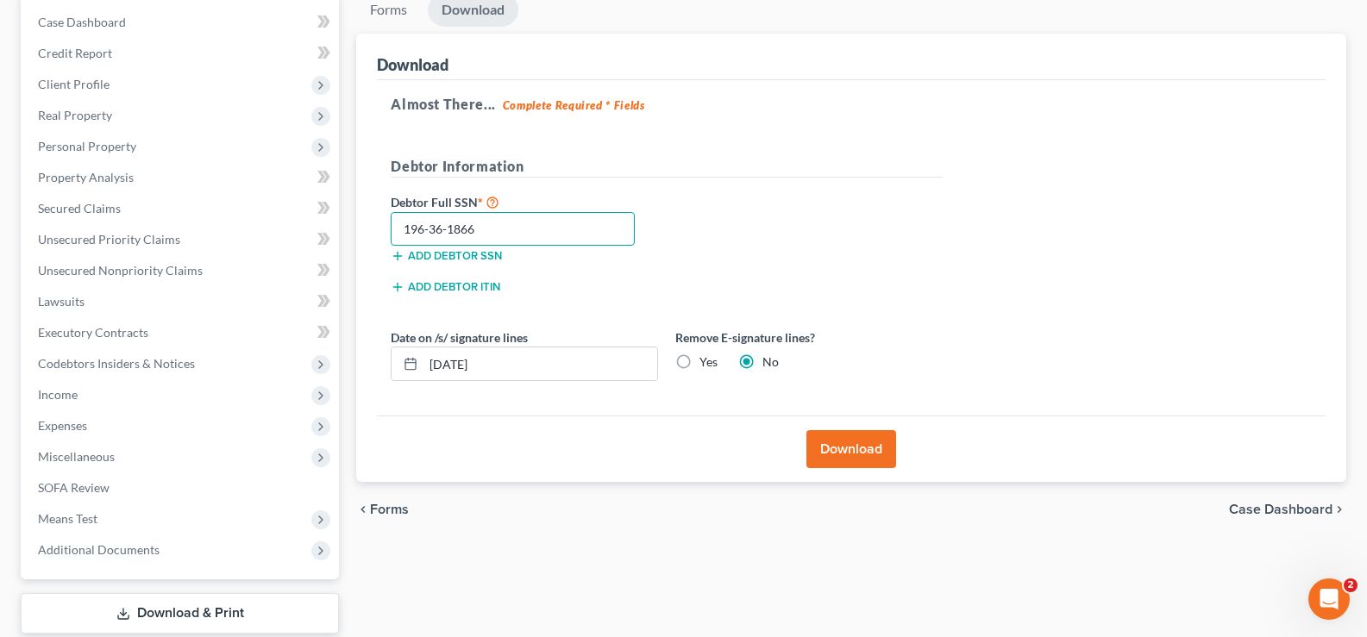
type input "196-36-1866"
click at [857, 448] on button "Download" at bounding box center [851, 449] width 90 height 38
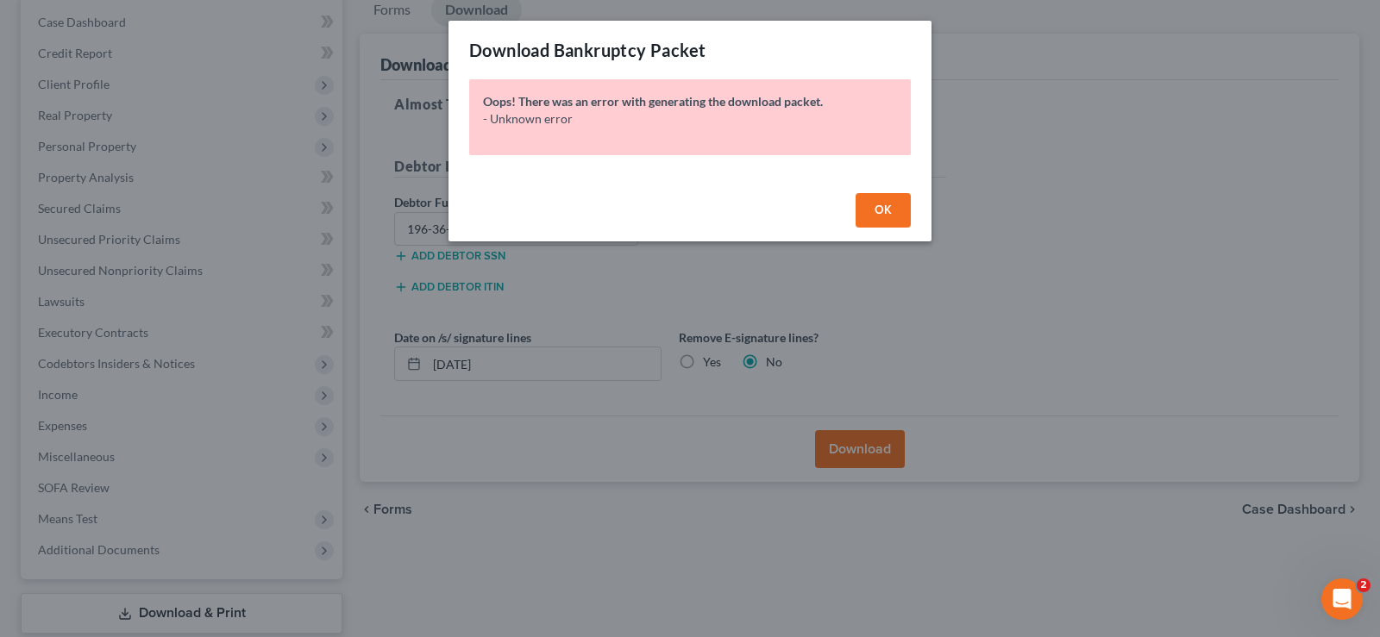
click at [872, 207] on button "OK" at bounding box center [882, 210] width 55 height 34
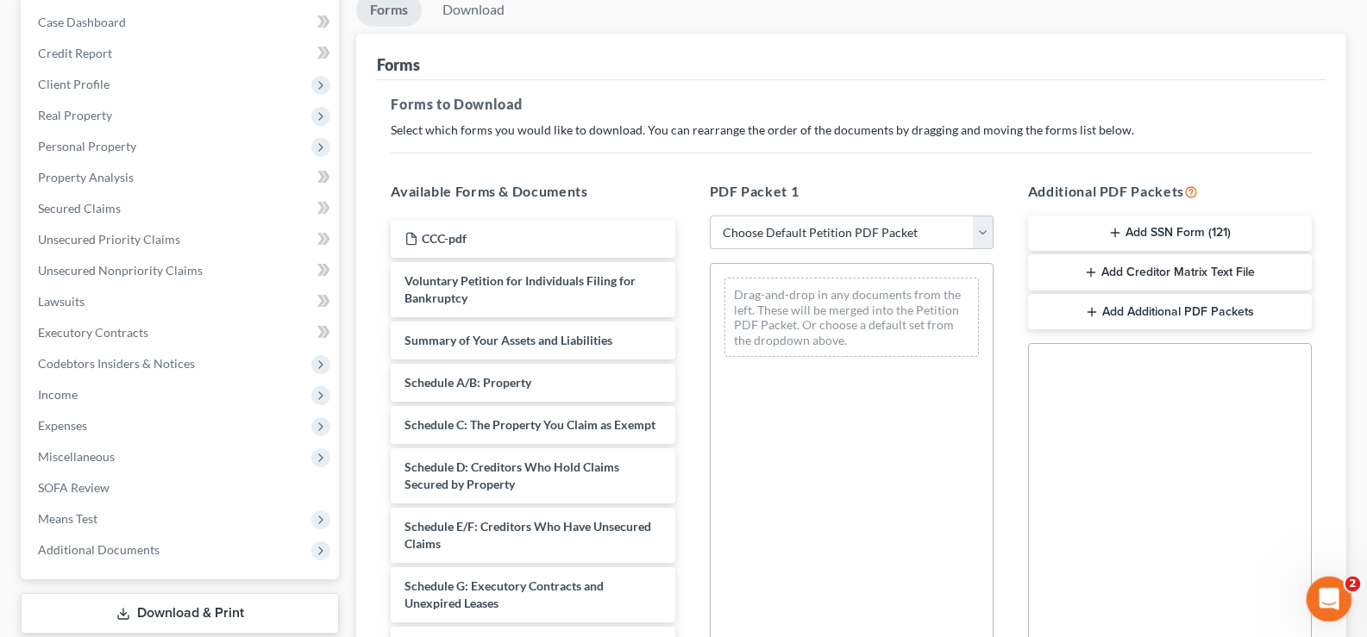
click at [1328, 610] on icon "Open Intercom Messenger" at bounding box center [1326, 597] width 28 height 28
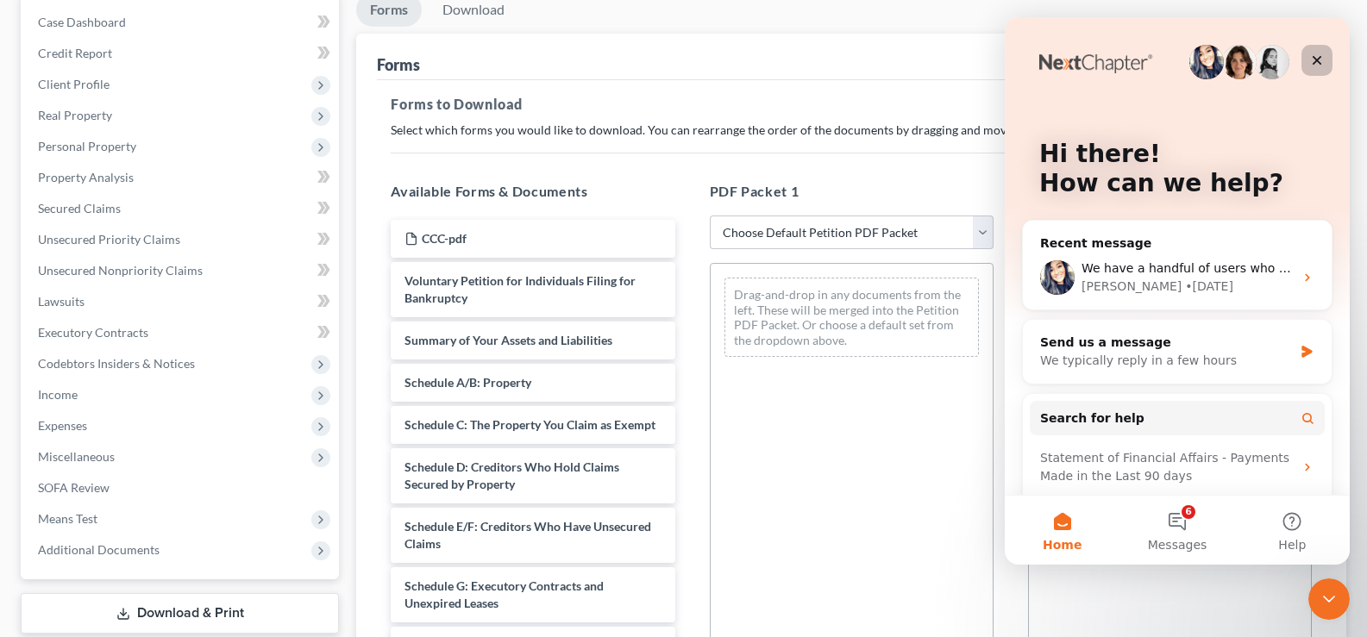
click at [1324, 57] on div "Close" at bounding box center [1316, 60] width 31 height 31
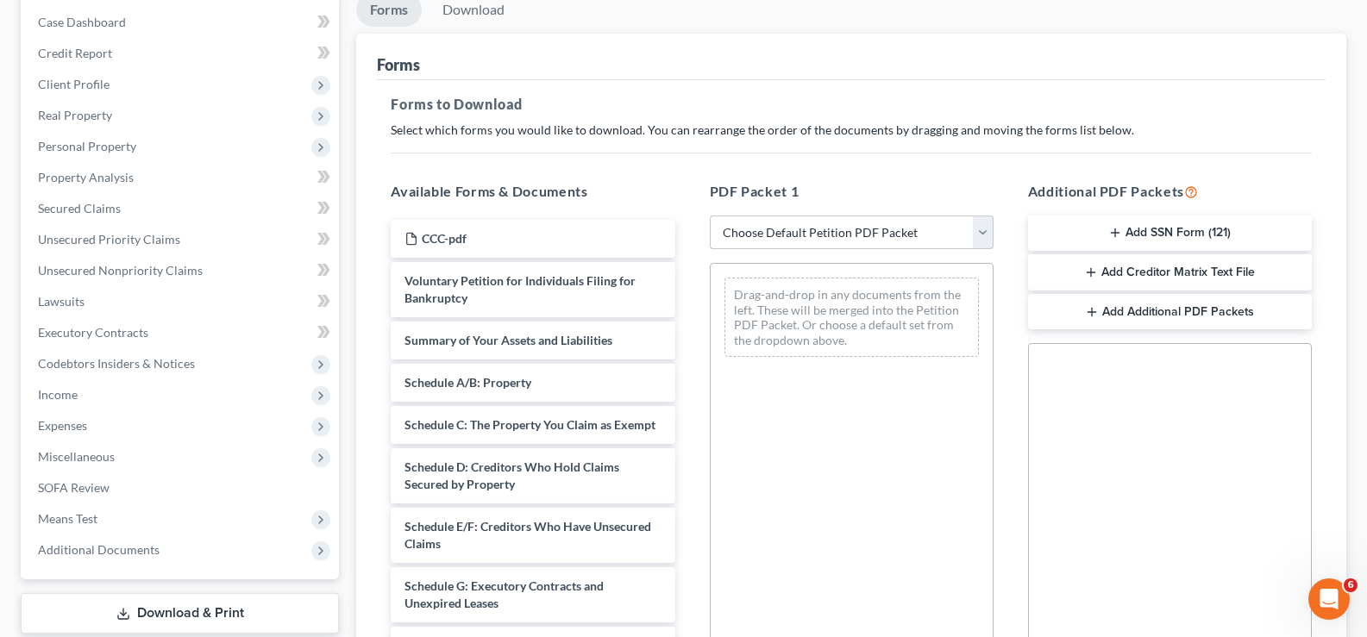
click at [890, 224] on select "Choose Default Petition PDF Packet Complete Bankruptcy Petition (all forms and …" at bounding box center [852, 233] width 284 height 34
select select "0"
click at [710, 216] on select "Choose Default Petition PDF Packet Complete Bankruptcy Petition (all forms and …" at bounding box center [852, 233] width 284 height 34
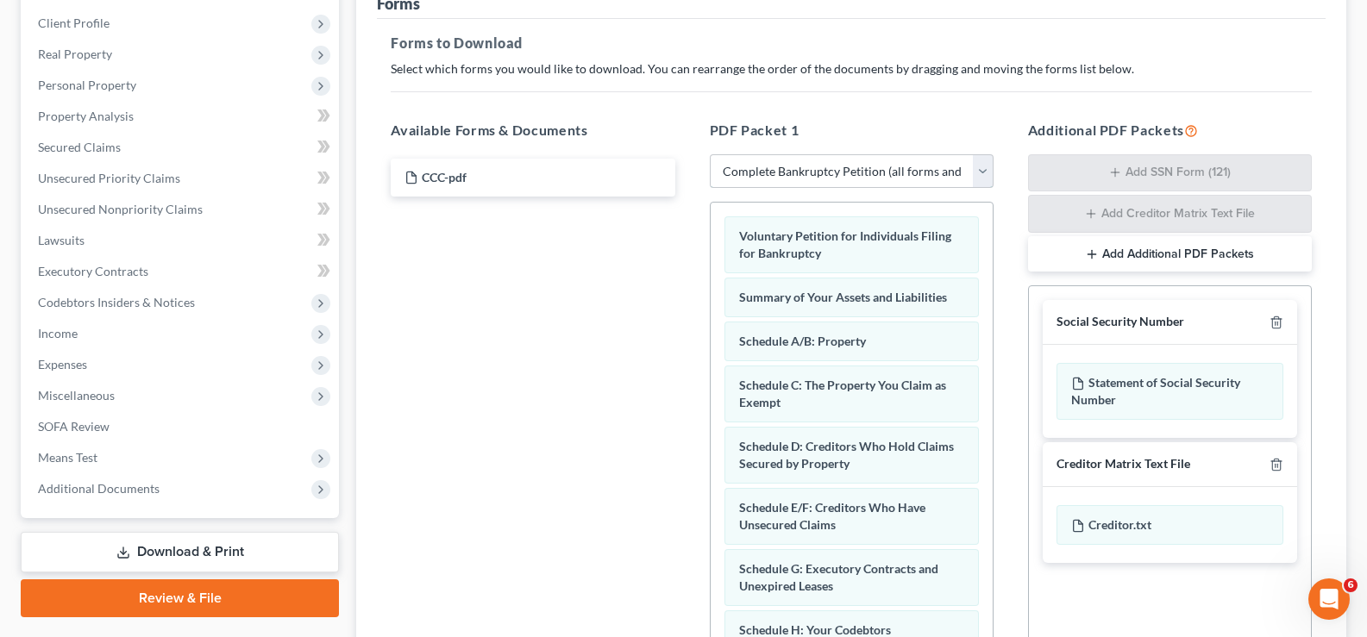
scroll to position [259, 0]
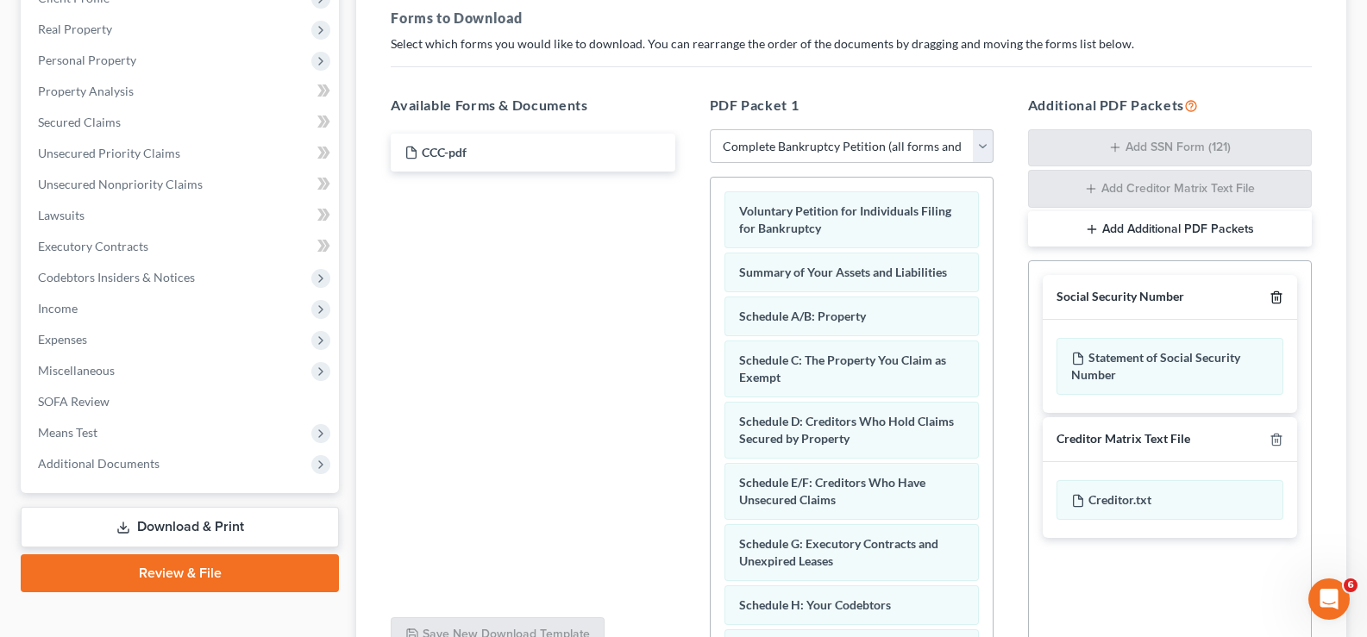
click at [1280, 293] on icon "button" at bounding box center [1276, 298] width 14 height 14
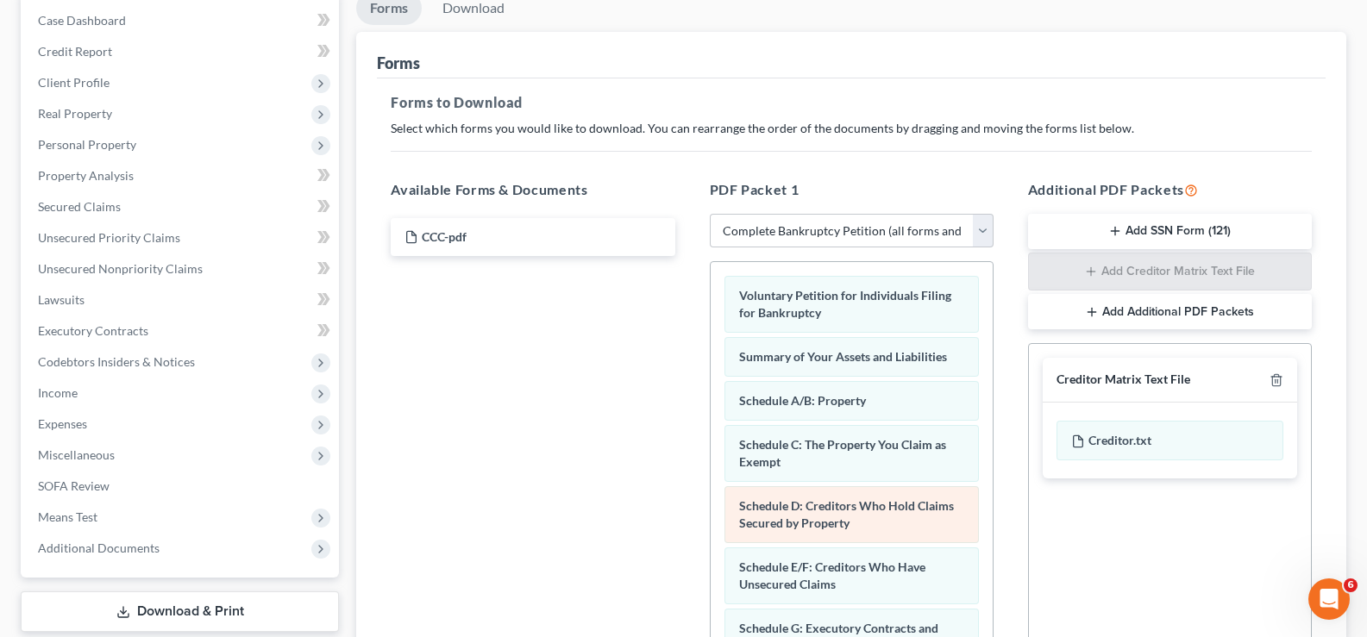
scroll to position [0, 0]
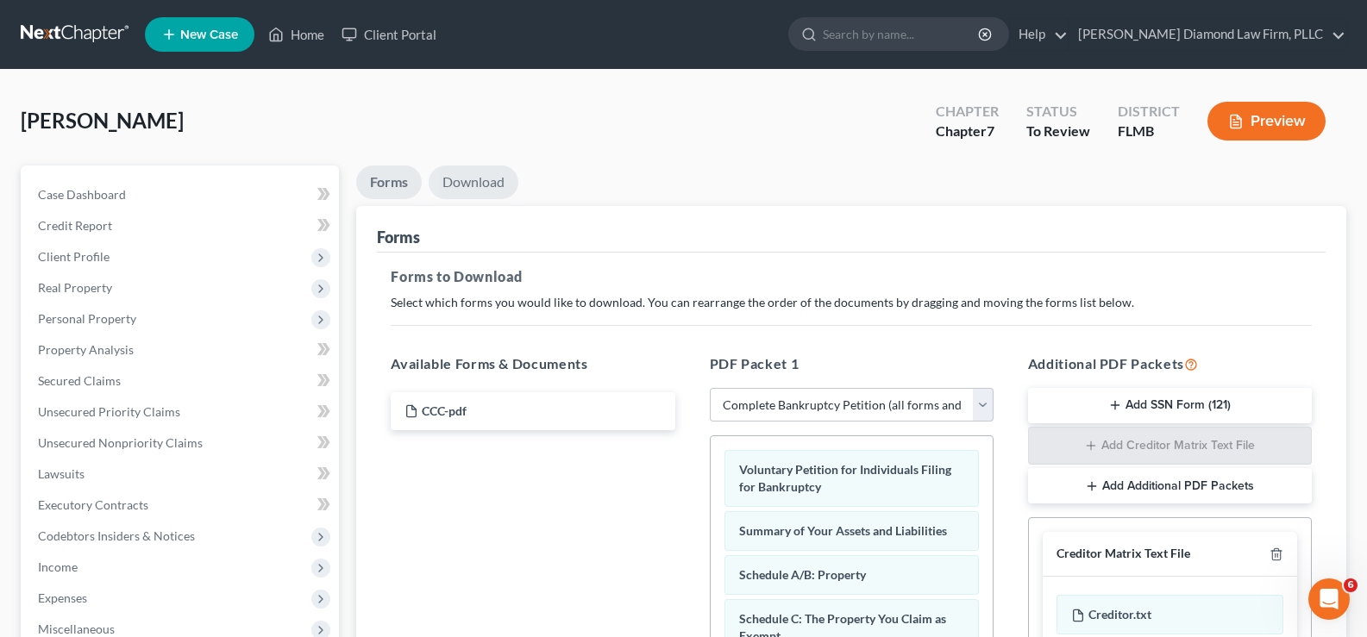
click at [479, 186] on link "Download" at bounding box center [474, 183] width 90 height 34
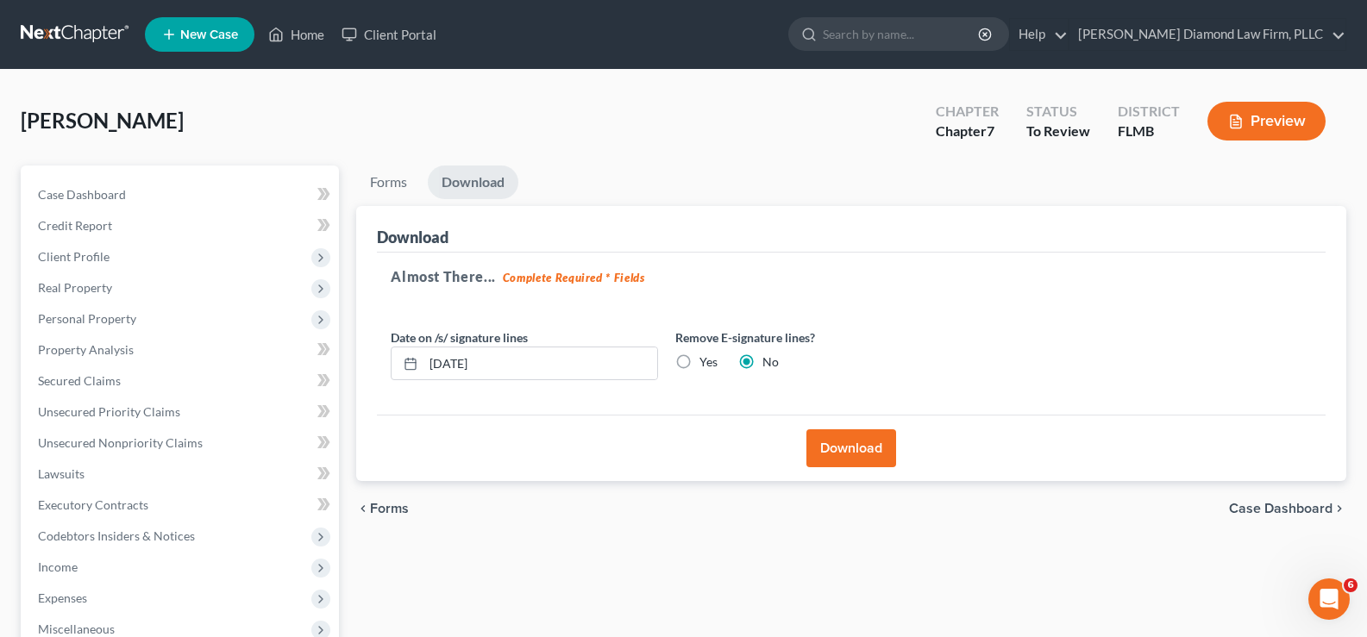
click at [854, 453] on button "Download" at bounding box center [851, 448] width 90 height 38
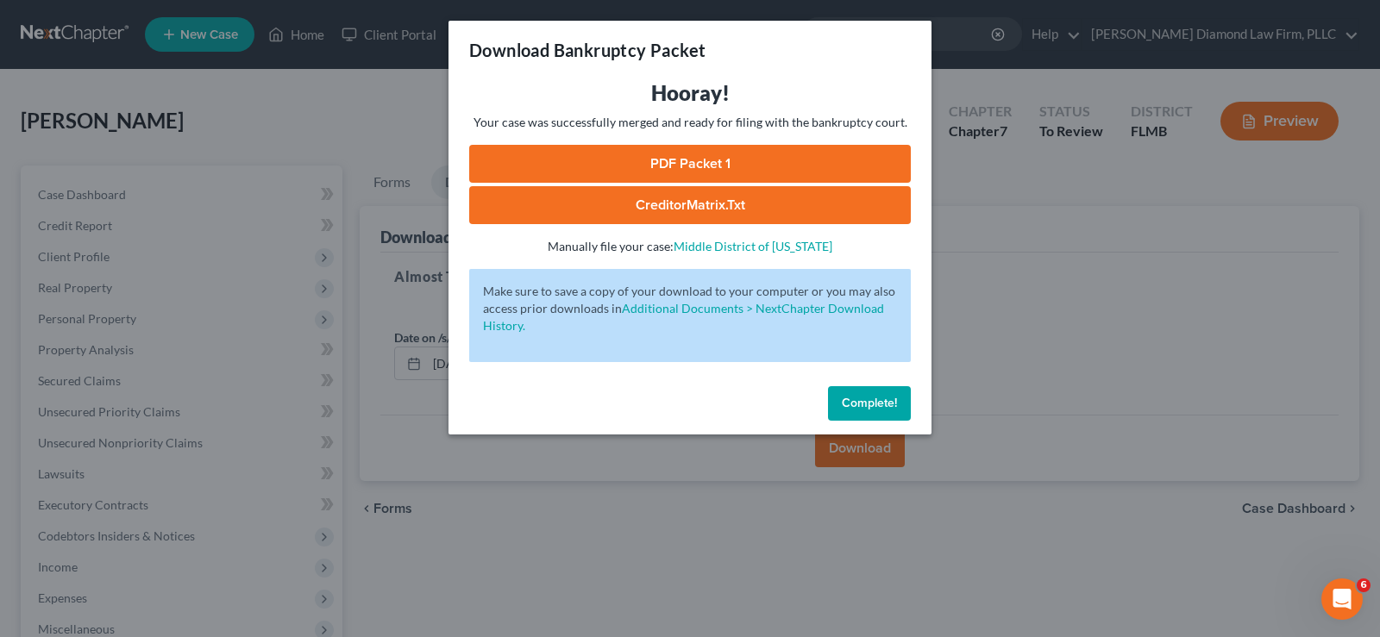
click at [860, 396] on span "Complete!" at bounding box center [869, 403] width 55 height 15
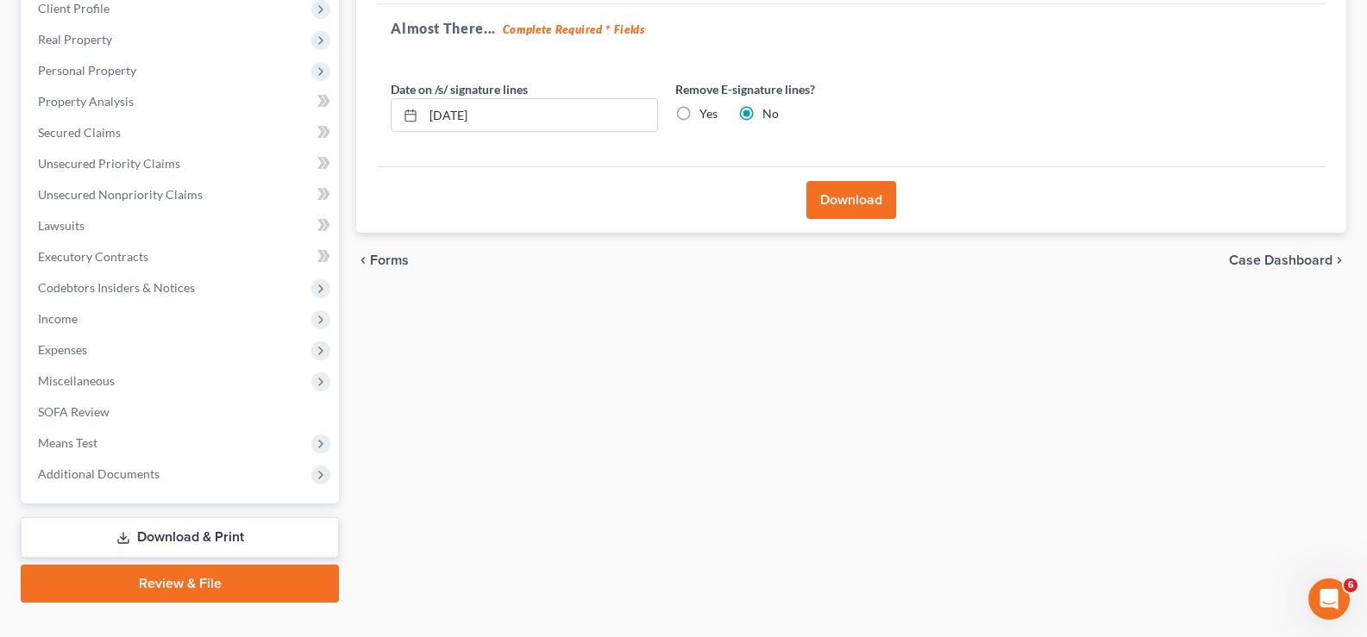
scroll to position [279, 0]
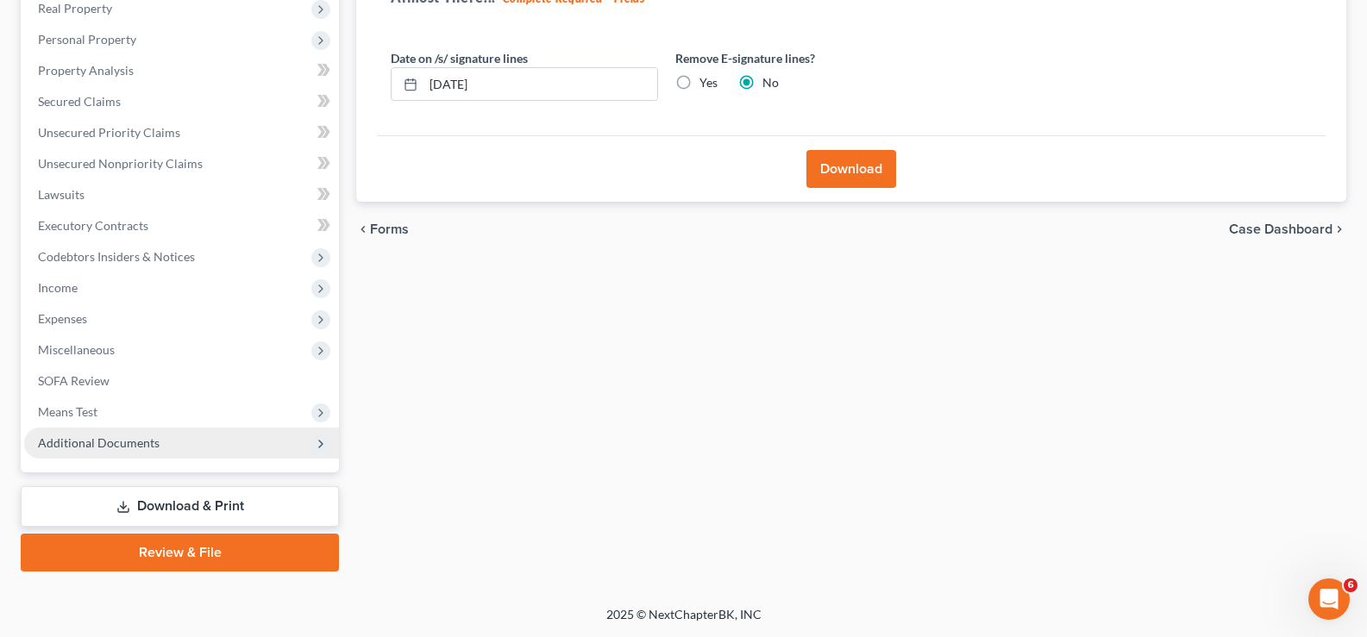
click at [135, 447] on span "Additional Documents" at bounding box center [99, 442] width 122 height 15
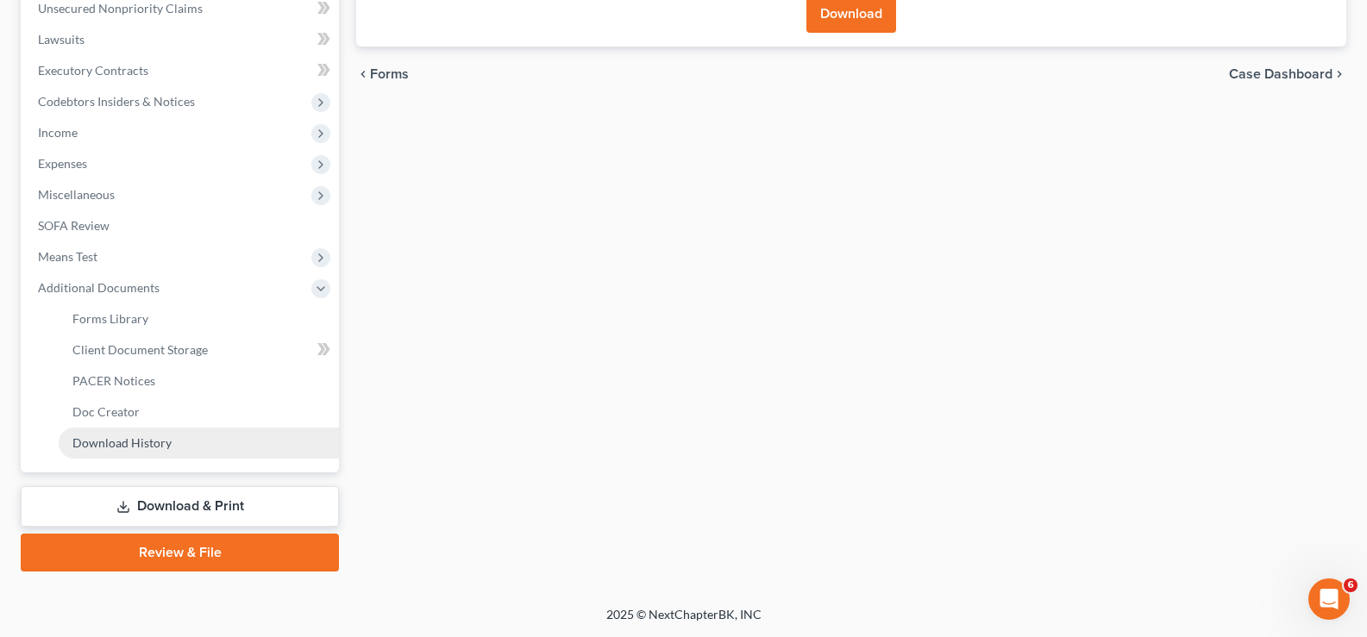
click at [153, 449] on span "Download History" at bounding box center [121, 442] width 99 height 15
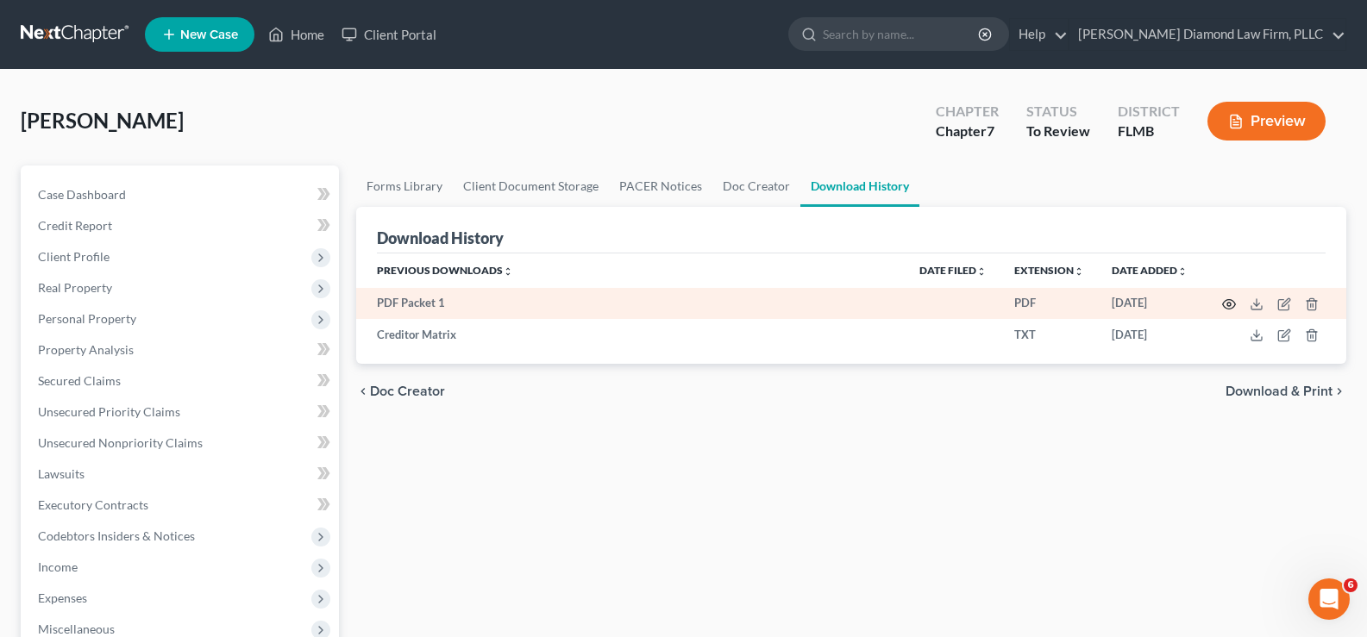
click at [1232, 304] on icon "button" at bounding box center [1229, 304] width 14 height 14
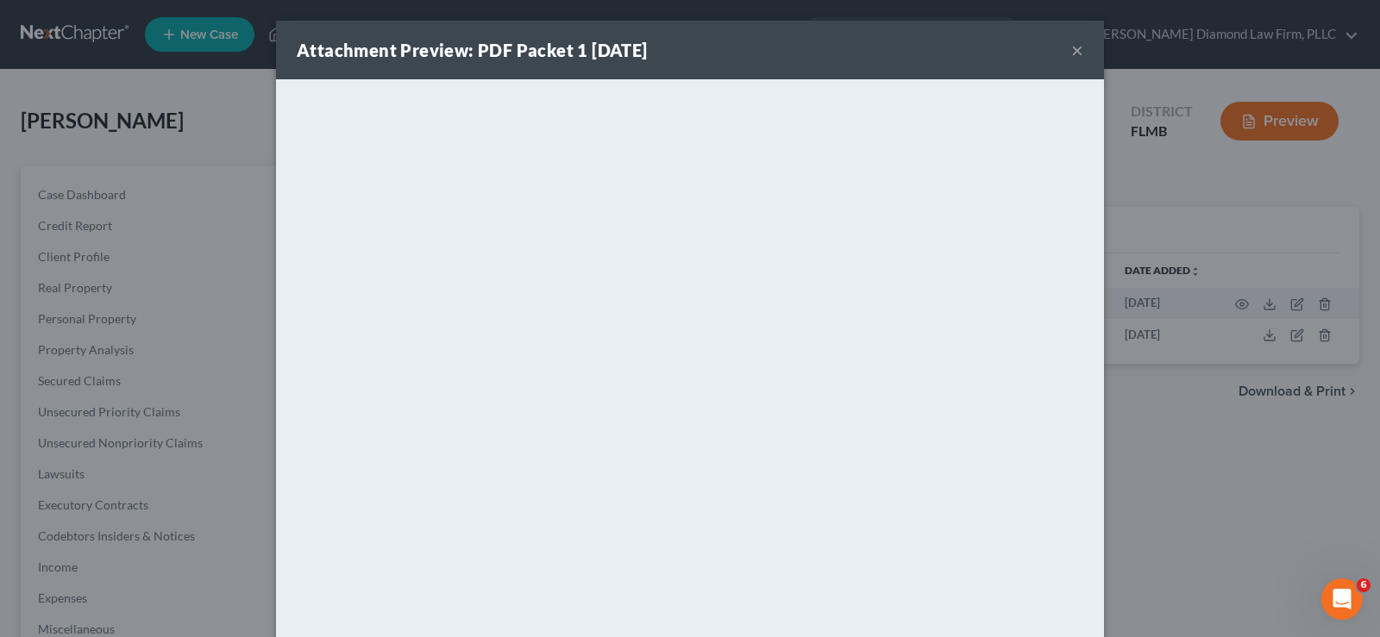
click at [1071, 47] on button "×" at bounding box center [1077, 50] width 12 height 21
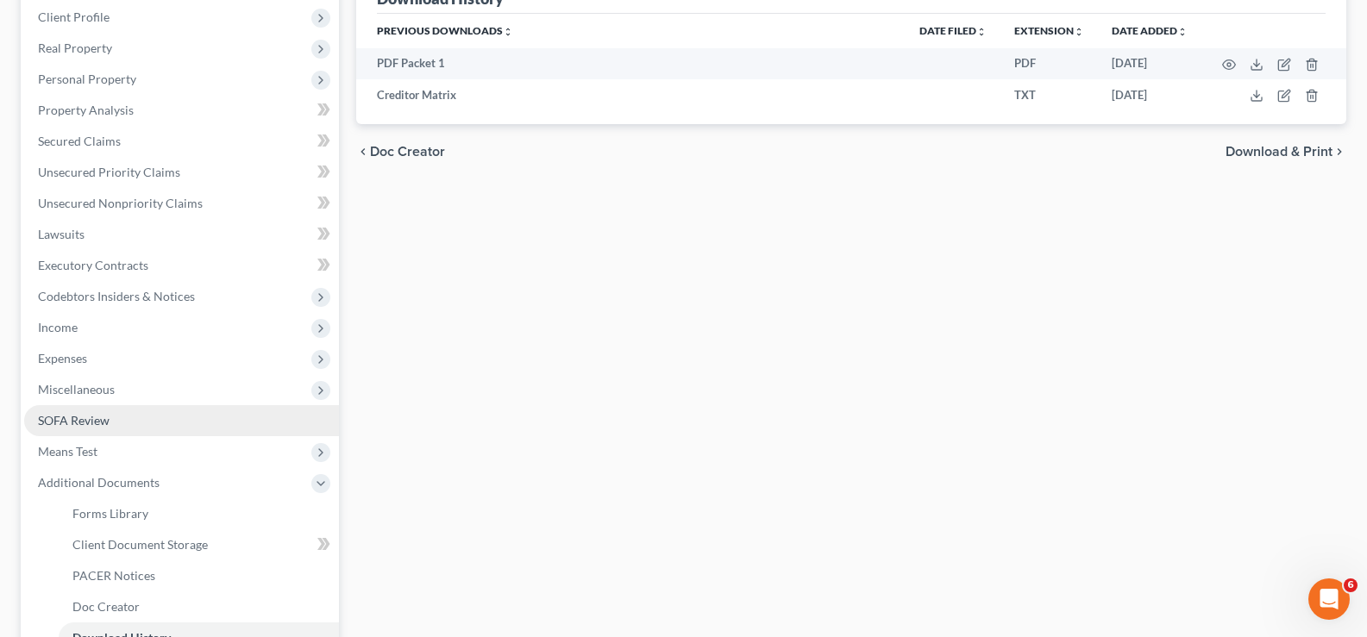
scroll to position [259, 0]
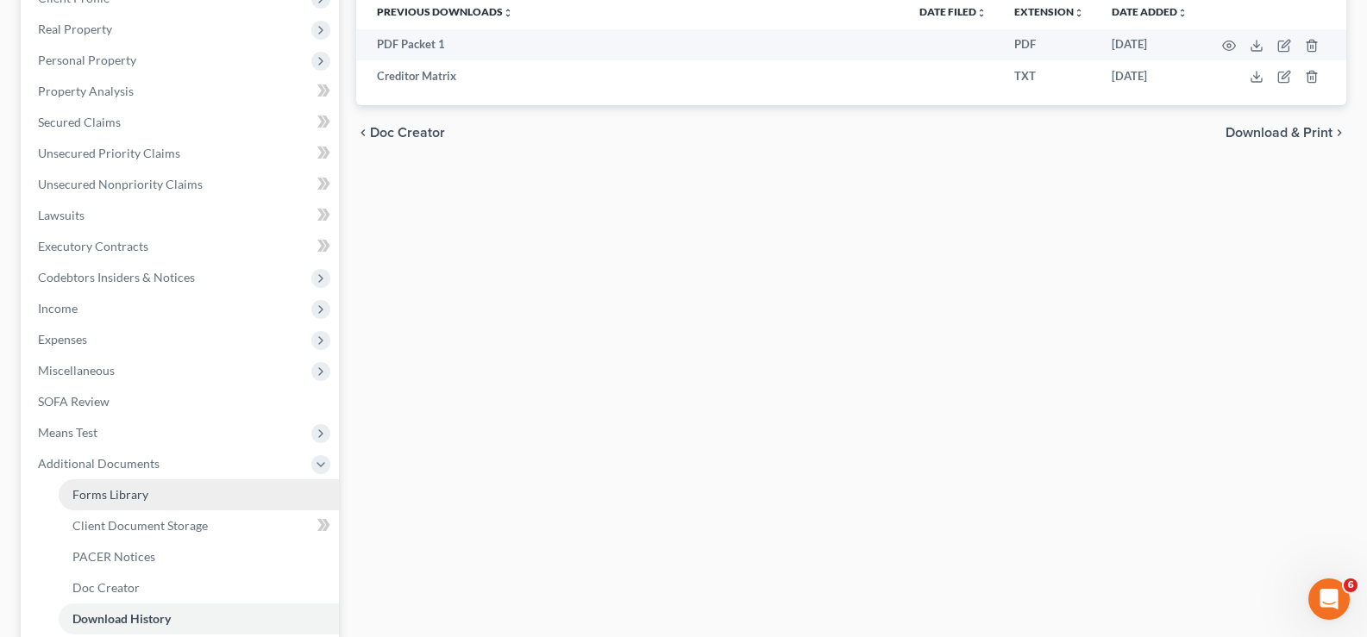
click at [154, 491] on link "Forms Library" at bounding box center [199, 494] width 280 height 31
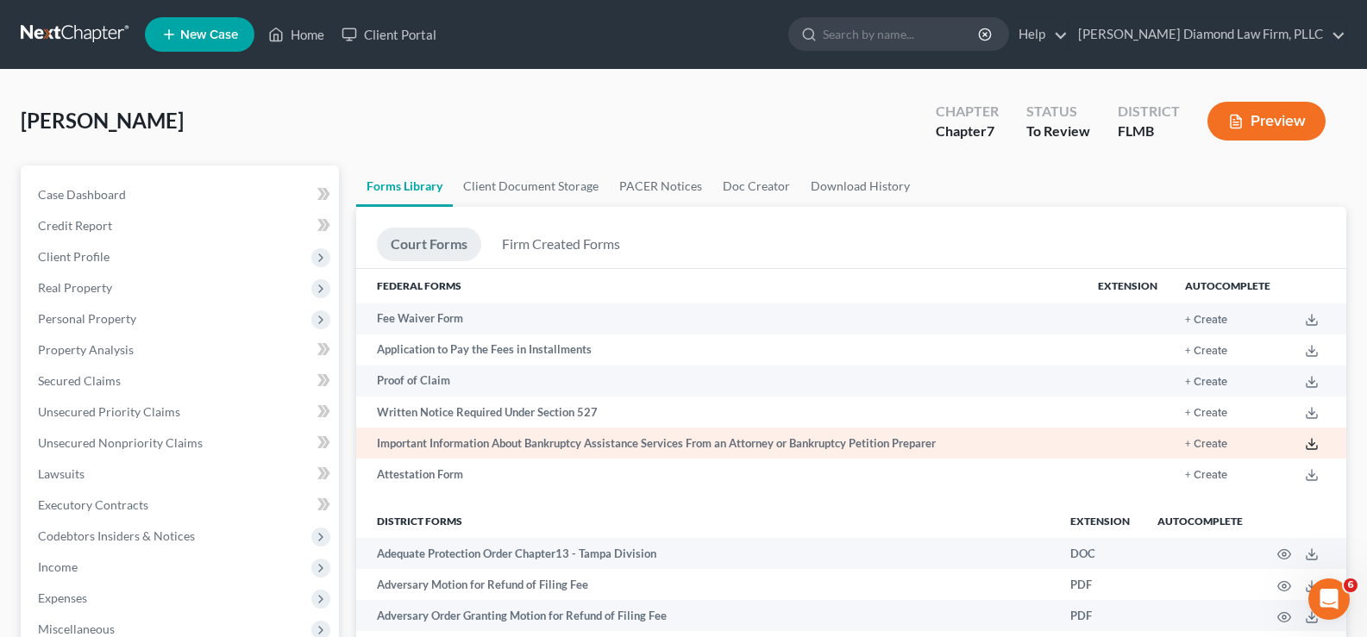
click at [1313, 444] on polyline at bounding box center [1312, 444] width 6 height 3
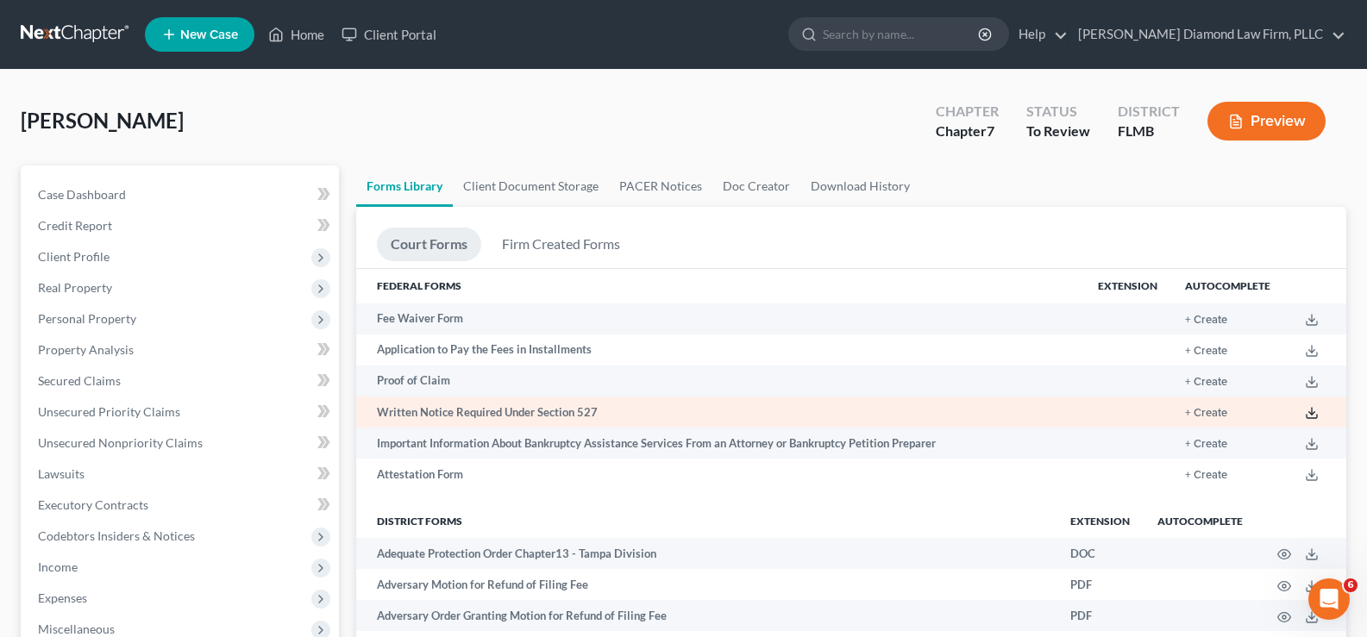
click at [1312, 413] on line at bounding box center [1312, 411] width 0 height 7
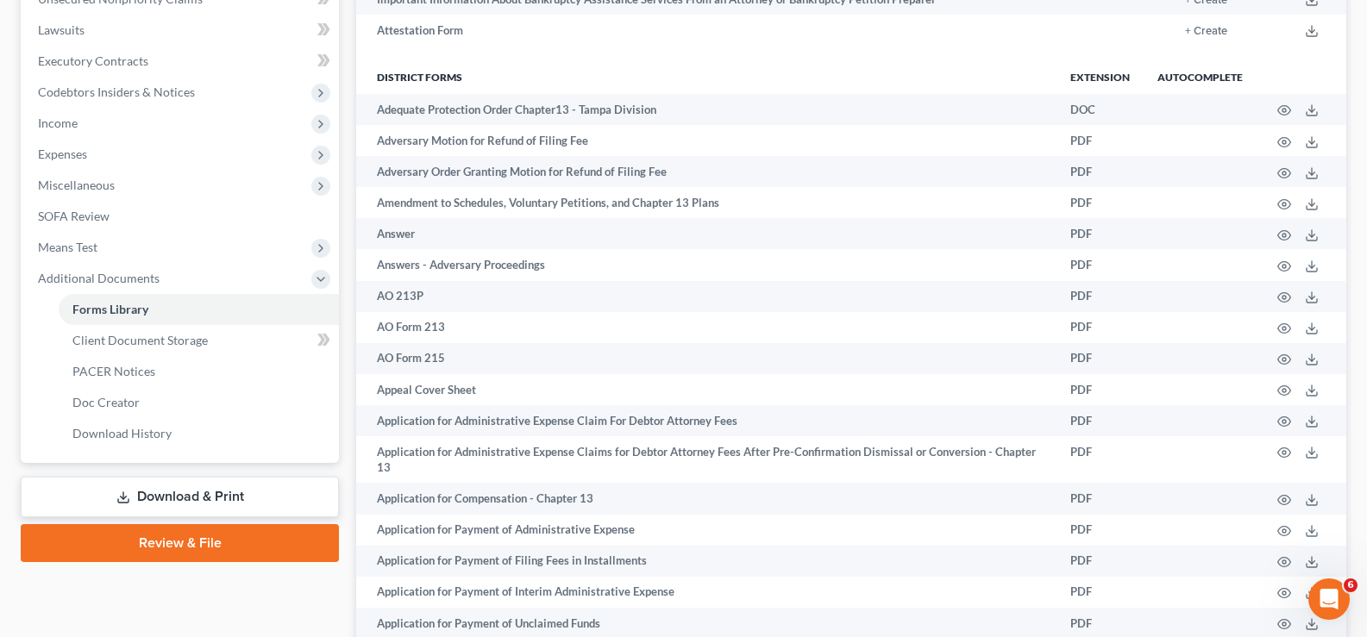
scroll to position [517, 0]
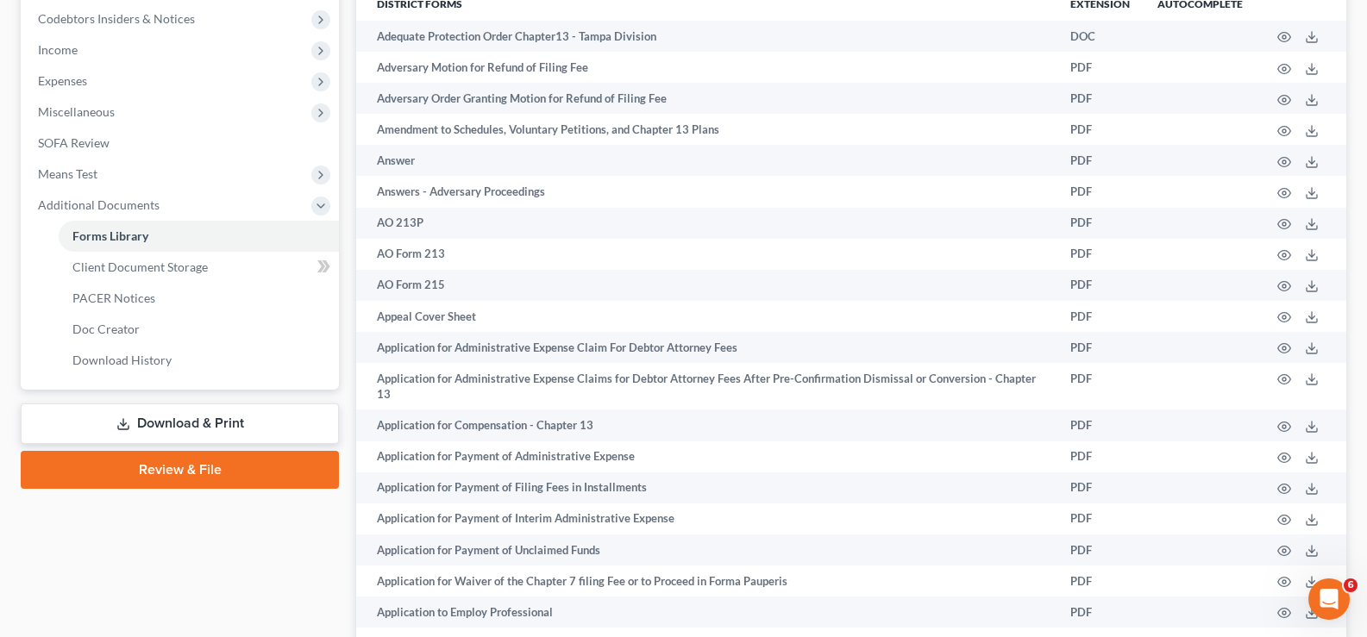
click at [192, 429] on link "Download & Print" at bounding box center [180, 424] width 318 height 41
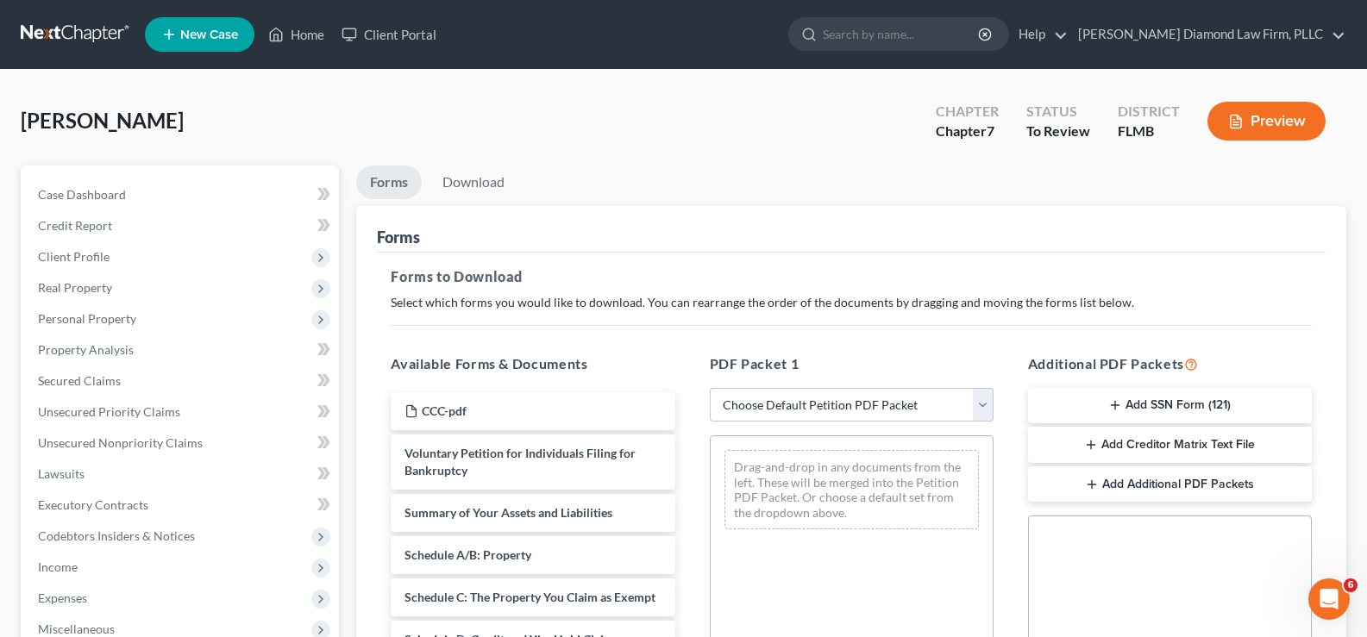
click at [1221, 400] on button "Add SSN Form (121)" at bounding box center [1170, 406] width 284 height 36
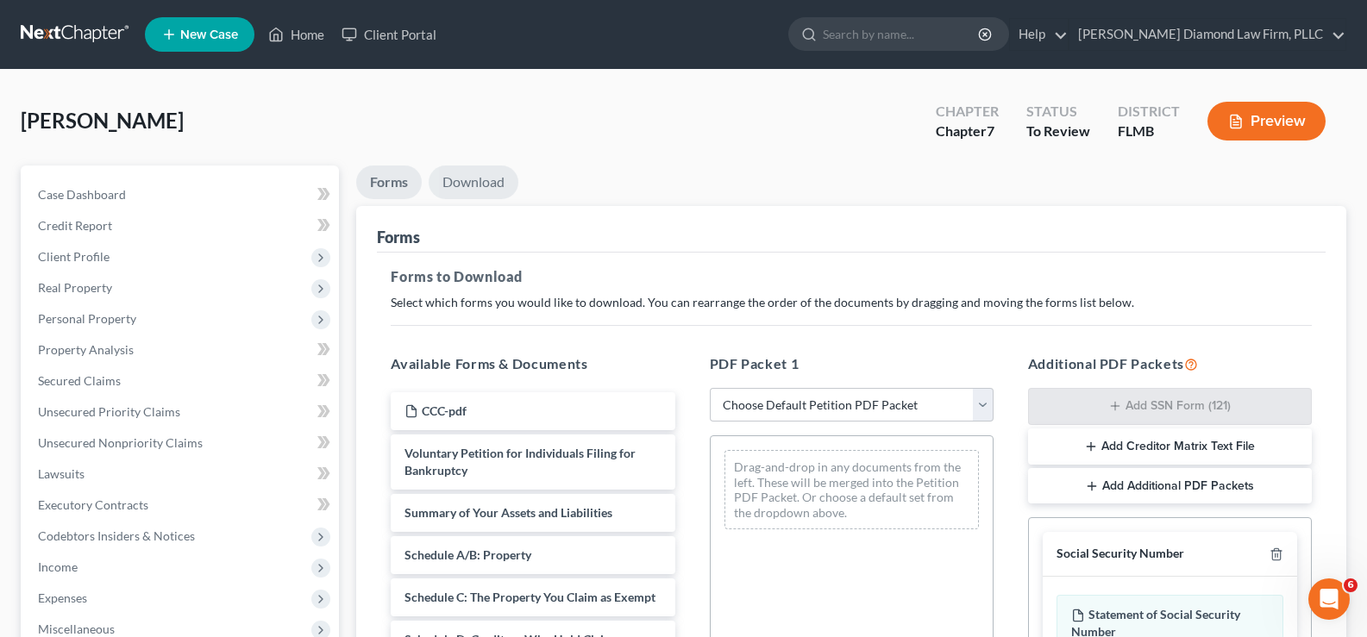
click at [491, 179] on link "Download" at bounding box center [474, 183] width 90 height 34
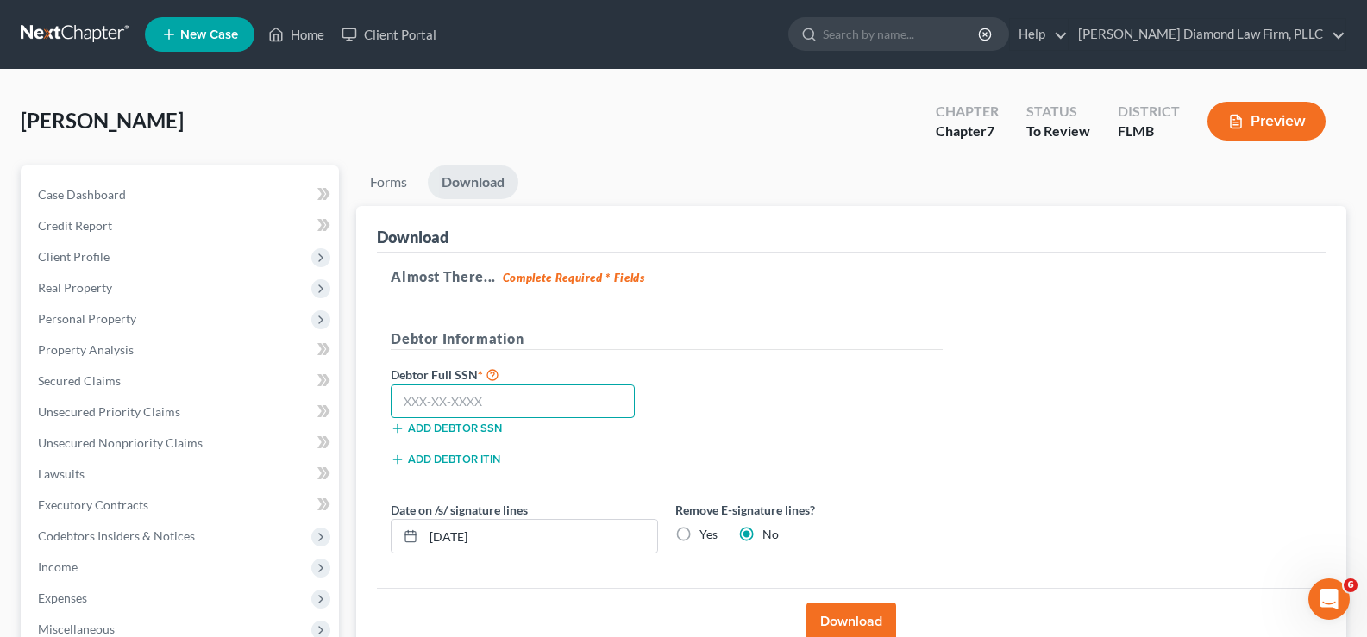
click at [456, 404] on input "text" at bounding box center [513, 402] width 244 height 34
click at [508, 393] on input "text" at bounding box center [513, 402] width 244 height 34
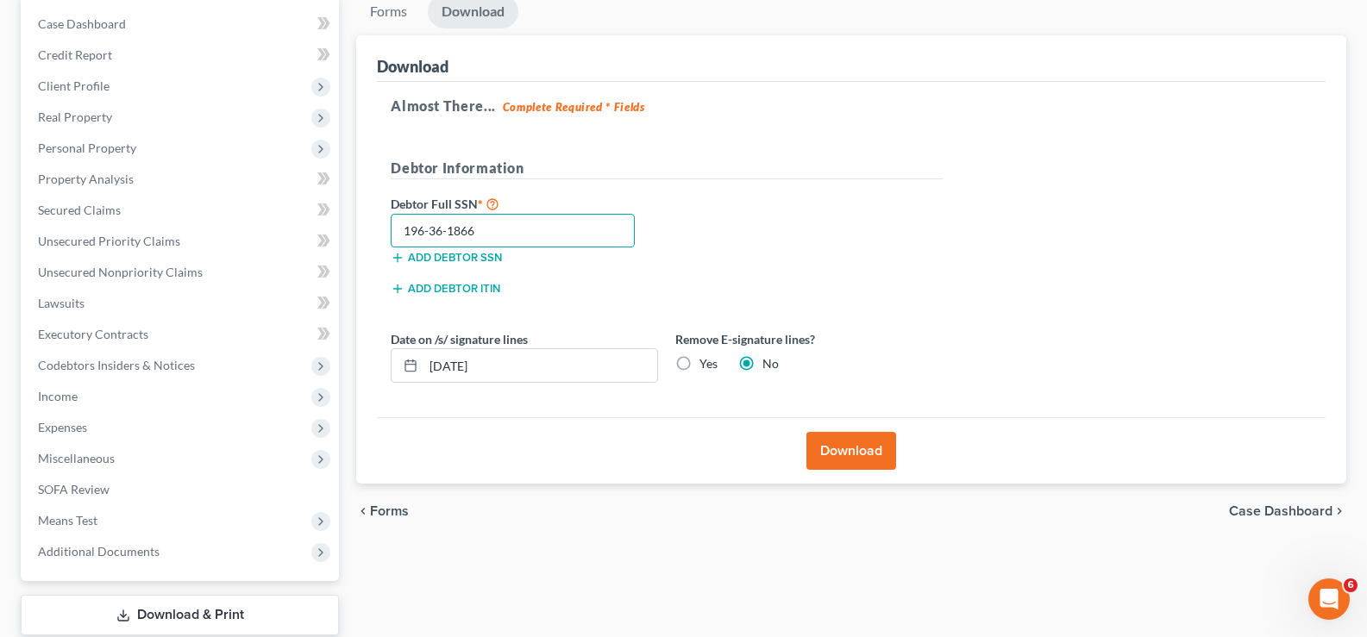
scroll to position [172, 0]
type input "196-36-1866"
click at [871, 446] on button "Download" at bounding box center [851, 449] width 90 height 38
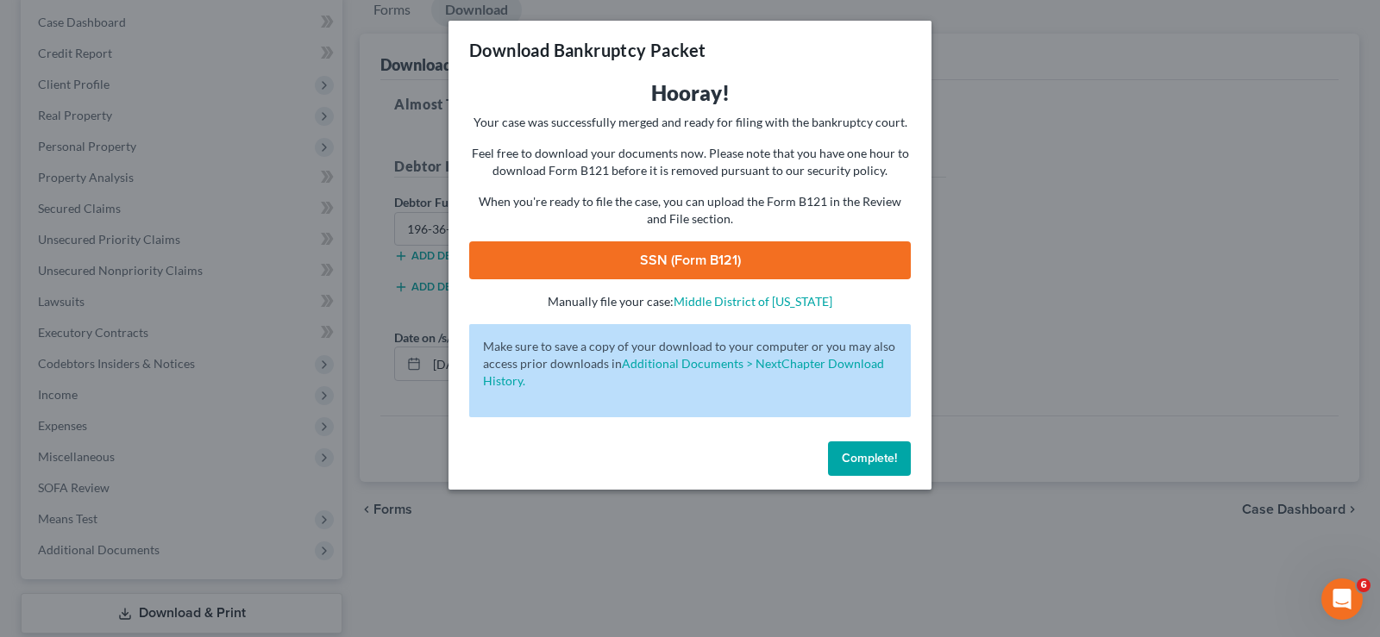
click at [719, 272] on link "SSN (Form B121)" at bounding box center [689, 260] width 441 height 38
click at [880, 463] on span "Complete!" at bounding box center [869, 458] width 55 height 15
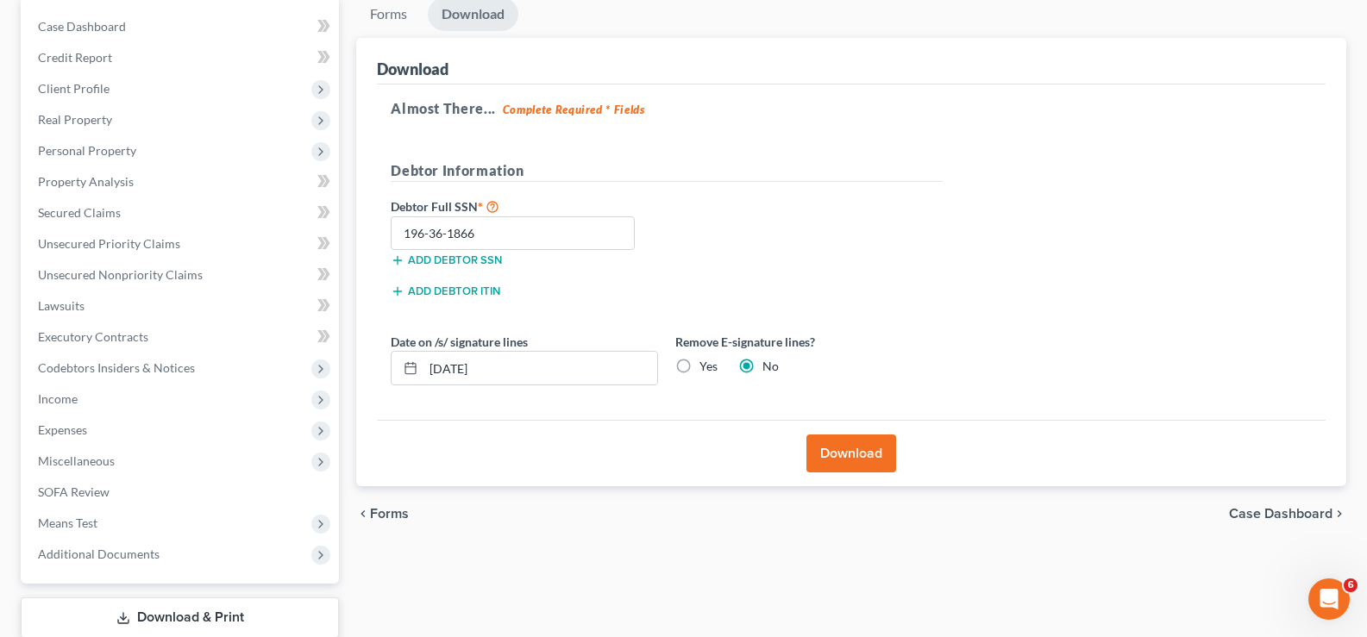
scroll to position [0, 0]
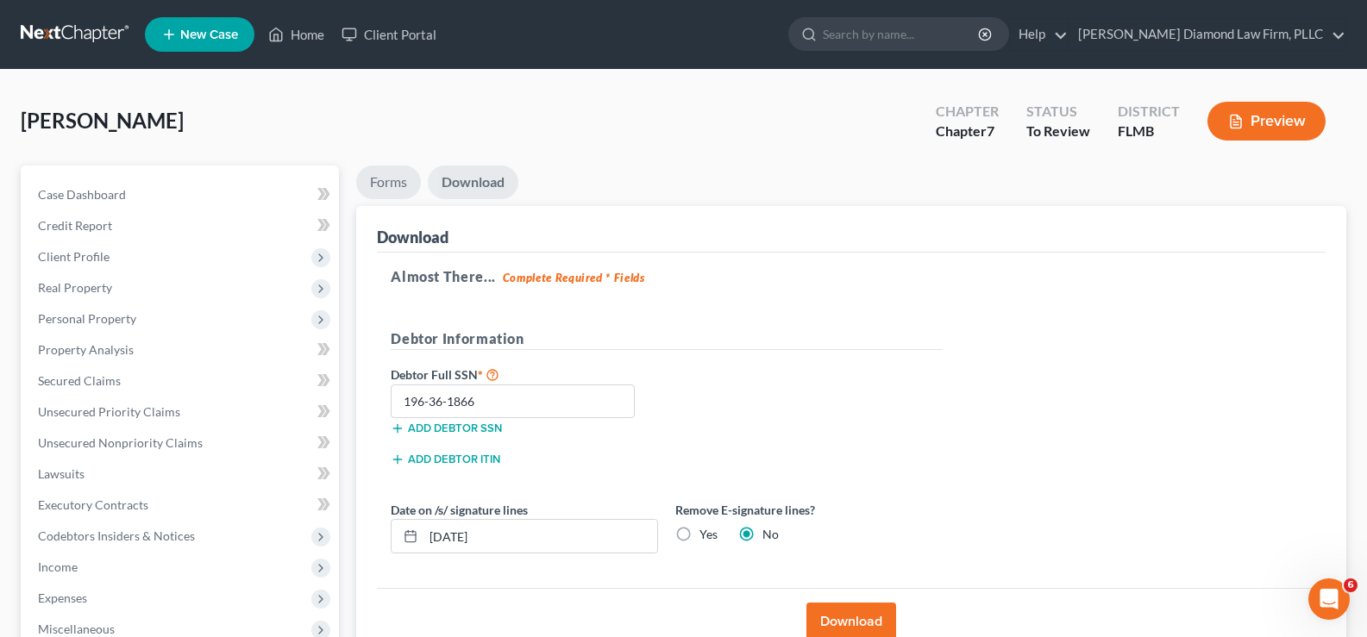
click at [391, 180] on link "Forms" at bounding box center [388, 183] width 65 height 34
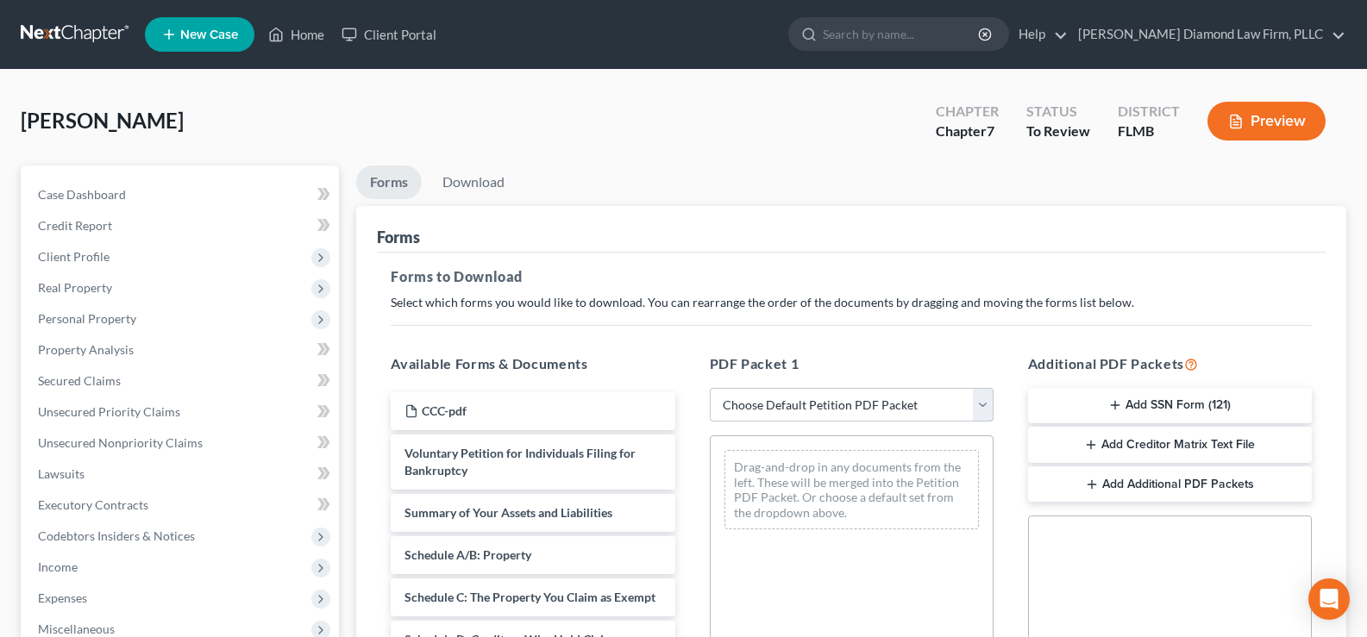
click at [892, 403] on select "Choose Default Petition PDF Packet Complete Bankruptcy Petition (all forms and …" at bounding box center [852, 405] width 284 height 34
select select "3"
click at [710, 388] on select "Choose Default Petition PDF Packet Complete Bankruptcy Petition (all forms and …" at bounding box center [852, 405] width 284 height 34
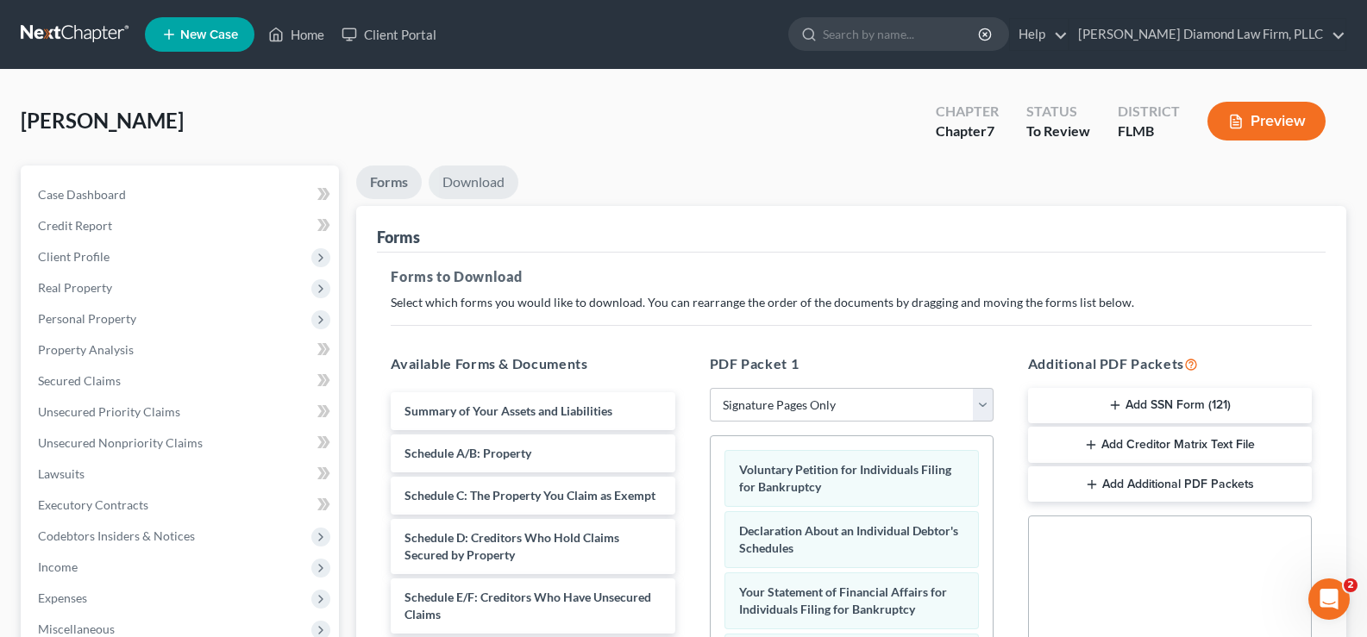
click at [469, 181] on link "Download" at bounding box center [474, 183] width 90 height 34
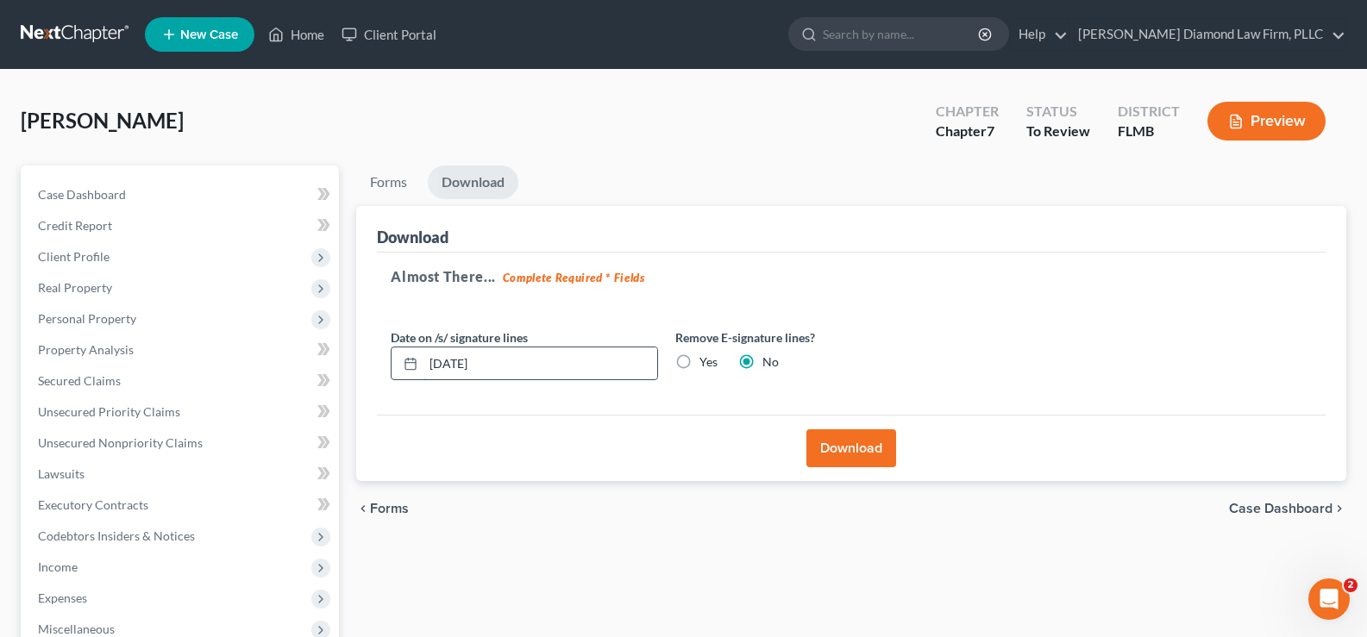
drag, startPoint x: 550, startPoint y: 371, endPoint x: 416, endPoint y: 349, distance: 136.2
click at [421, 349] on div "10/02/2025" at bounding box center [524, 364] width 267 height 34
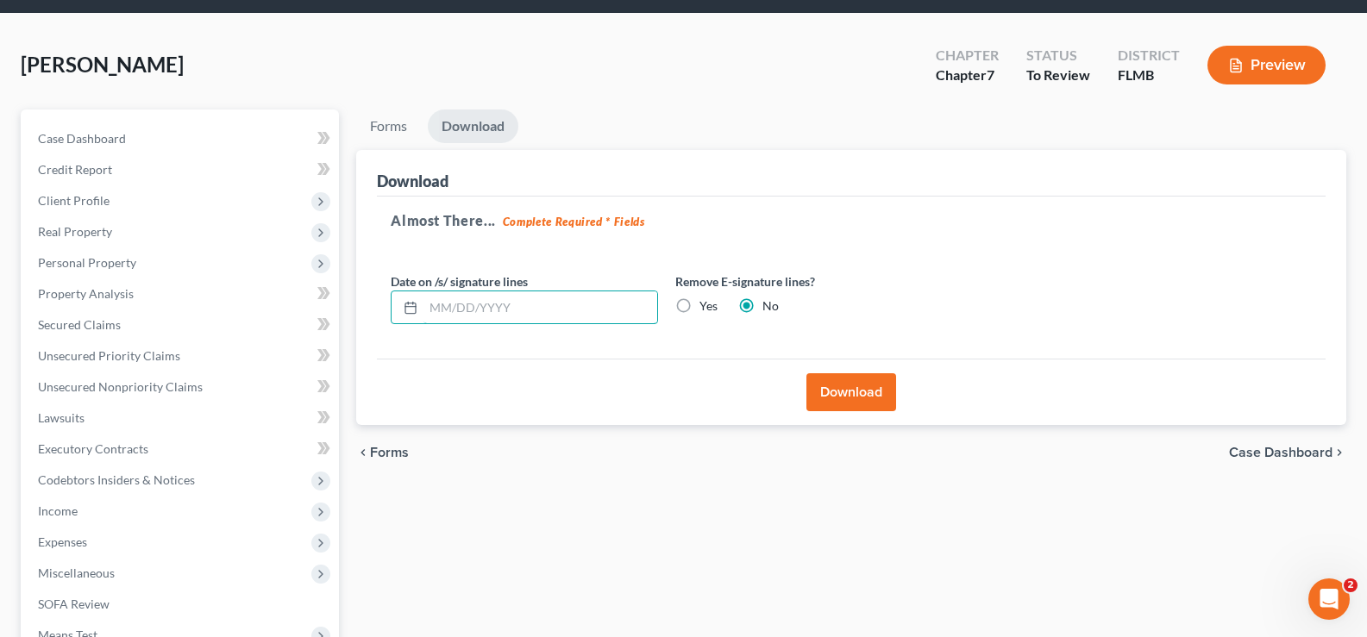
scroll to position [86, 0]
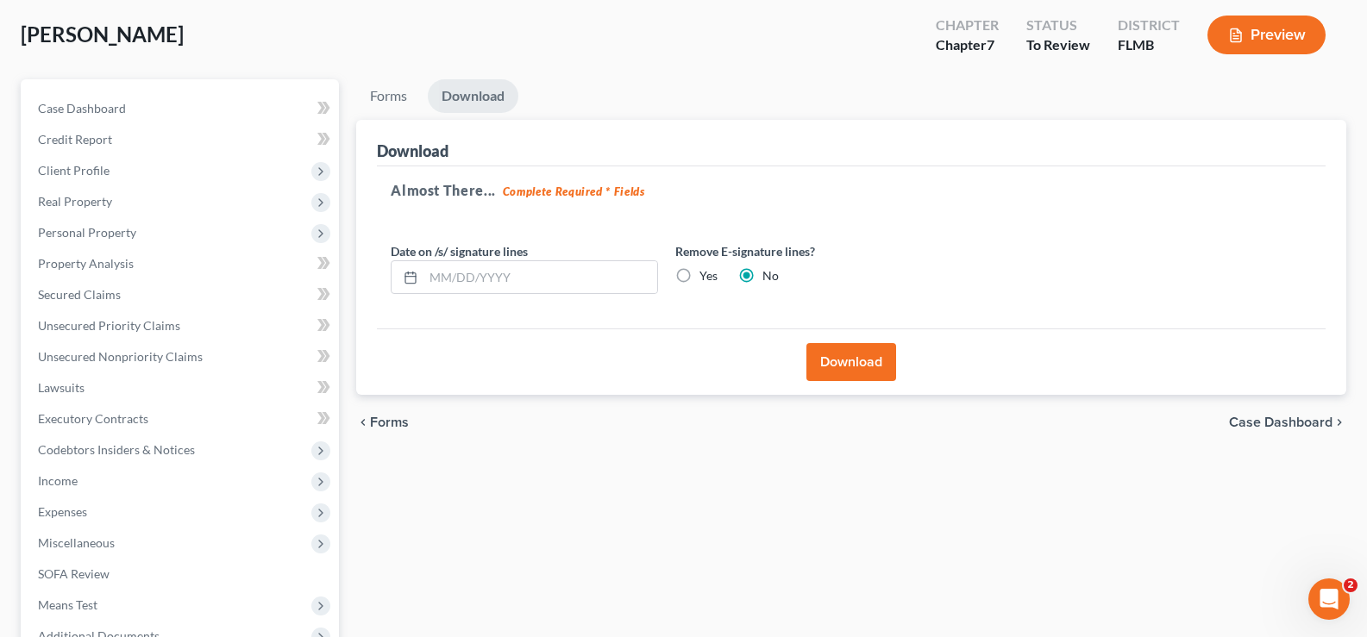
click at [699, 277] on label "Yes" at bounding box center [708, 275] width 18 height 17
click at [706, 277] on input "Yes" at bounding box center [711, 272] width 11 height 11
radio input "true"
radio input "false"
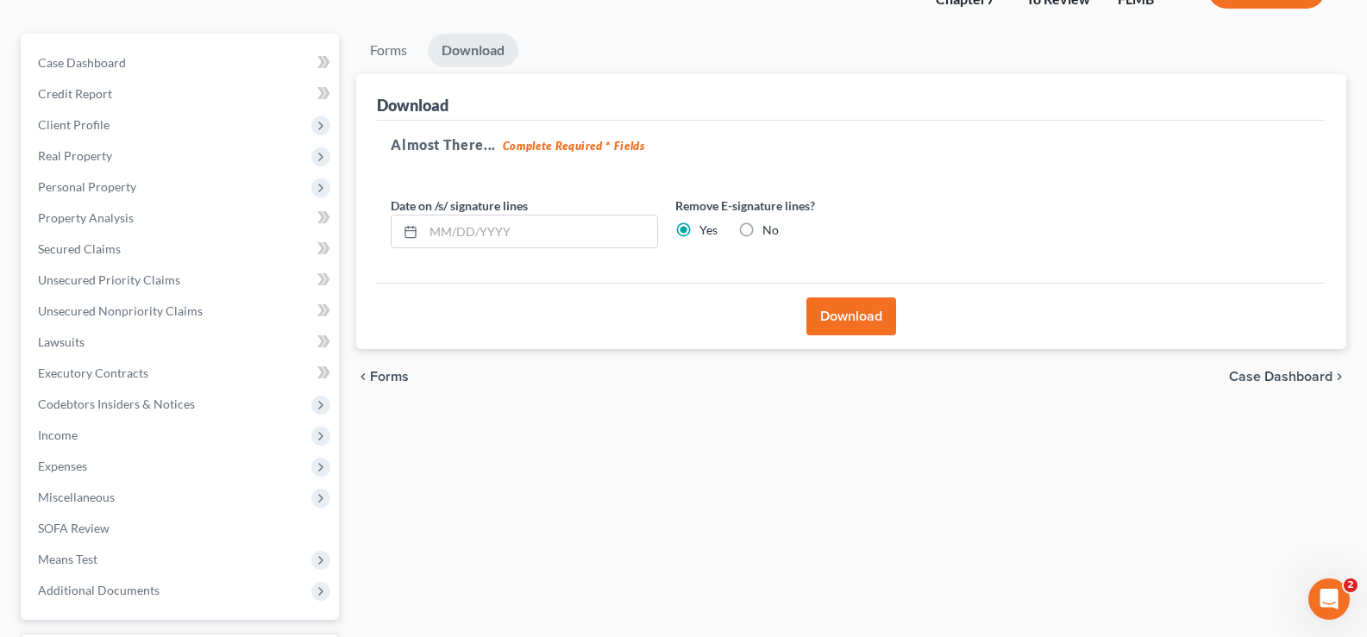
scroll to position [172, 0]
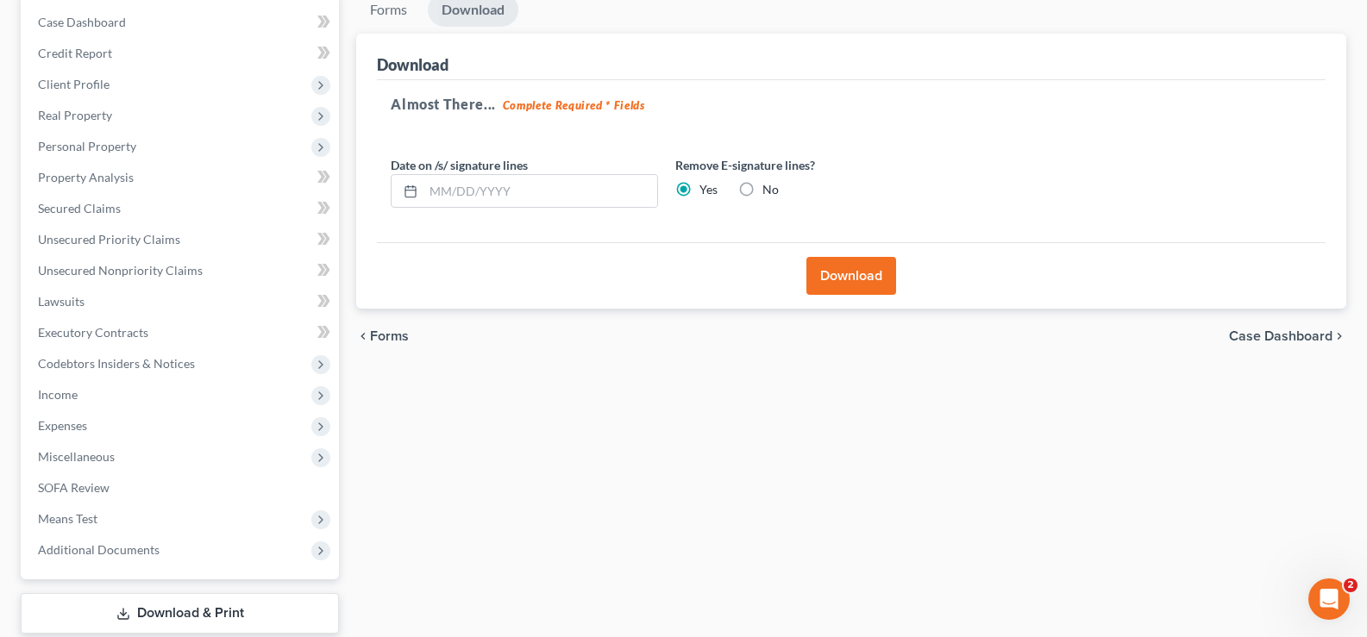
click at [850, 271] on button "Download" at bounding box center [851, 276] width 90 height 38
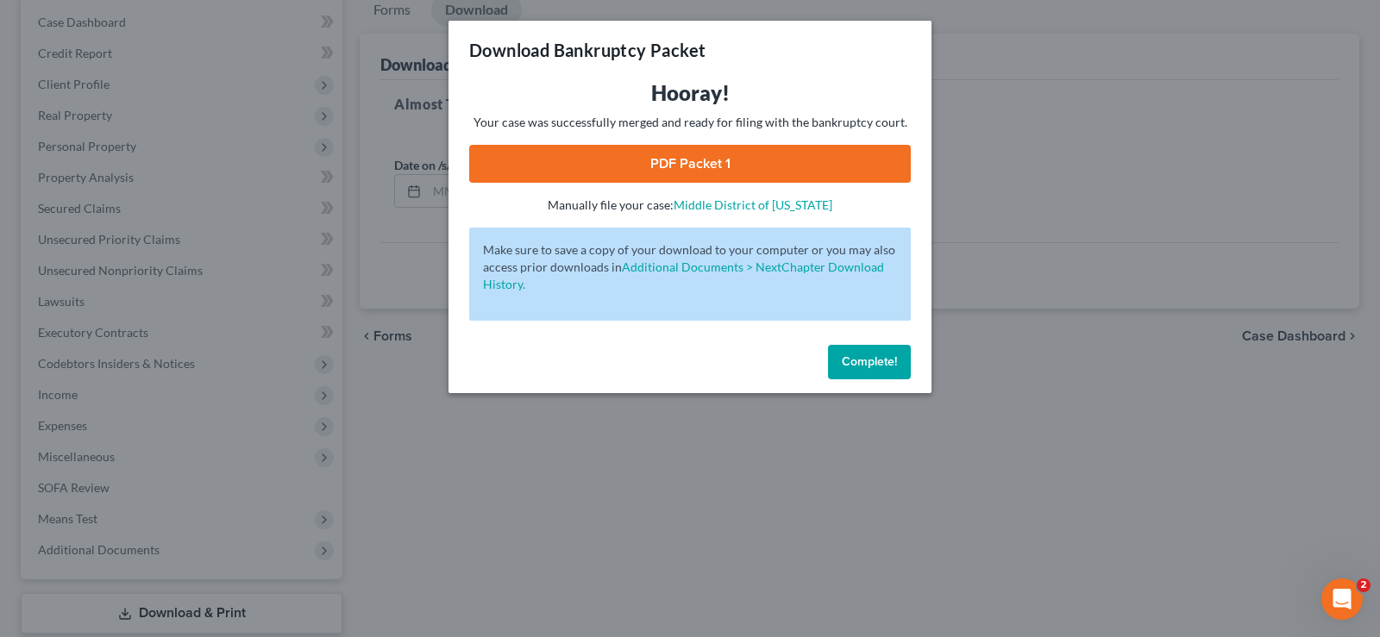
click at [676, 165] on link "PDF Packet 1" at bounding box center [689, 164] width 441 height 38
click at [857, 352] on button "Complete!" at bounding box center [869, 362] width 83 height 34
